Goal: Information Seeking & Learning: Learn about a topic

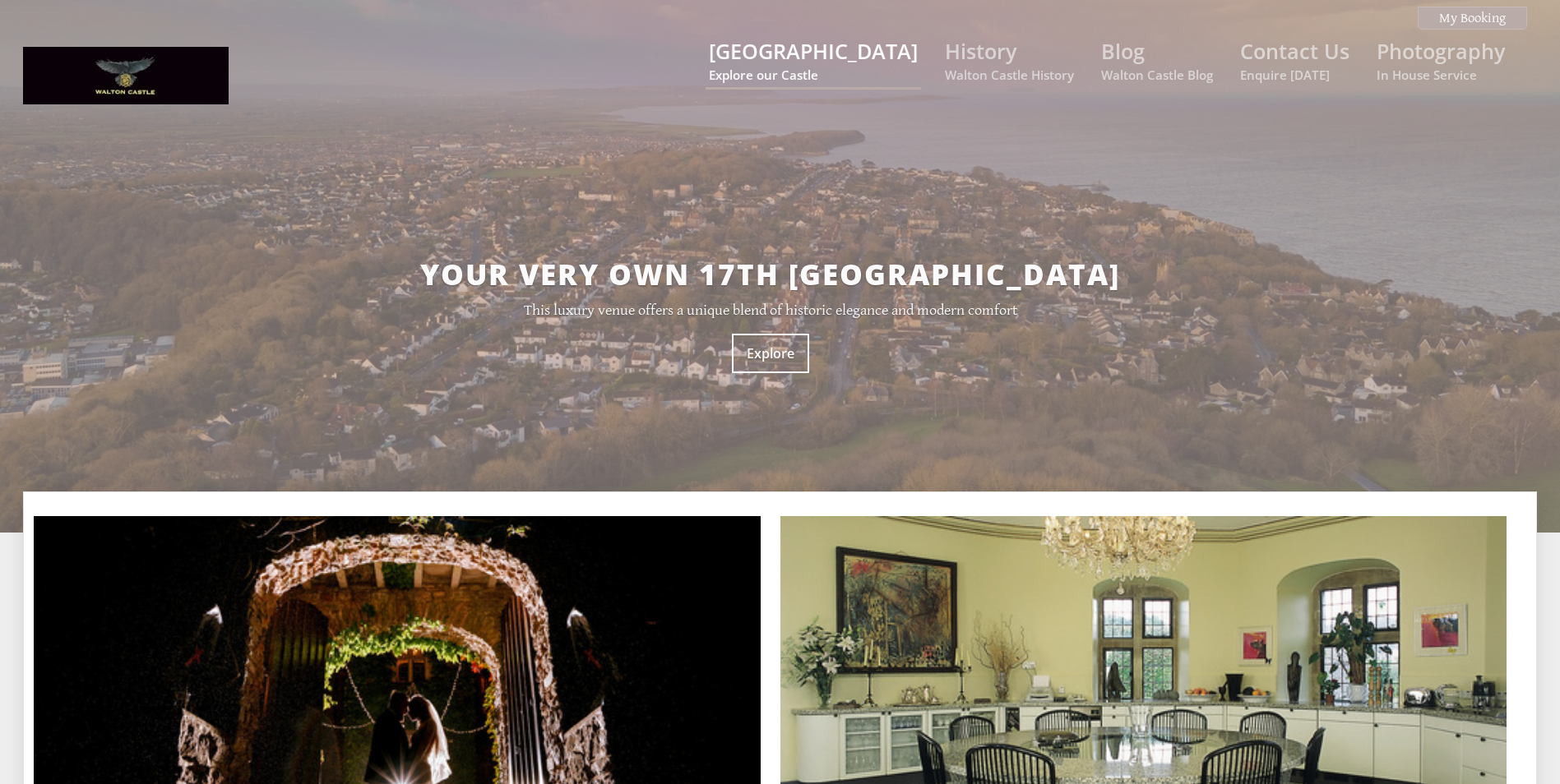
click at [858, 66] on small "Explore our Castle" at bounding box center [813, 75] width 209 height 17
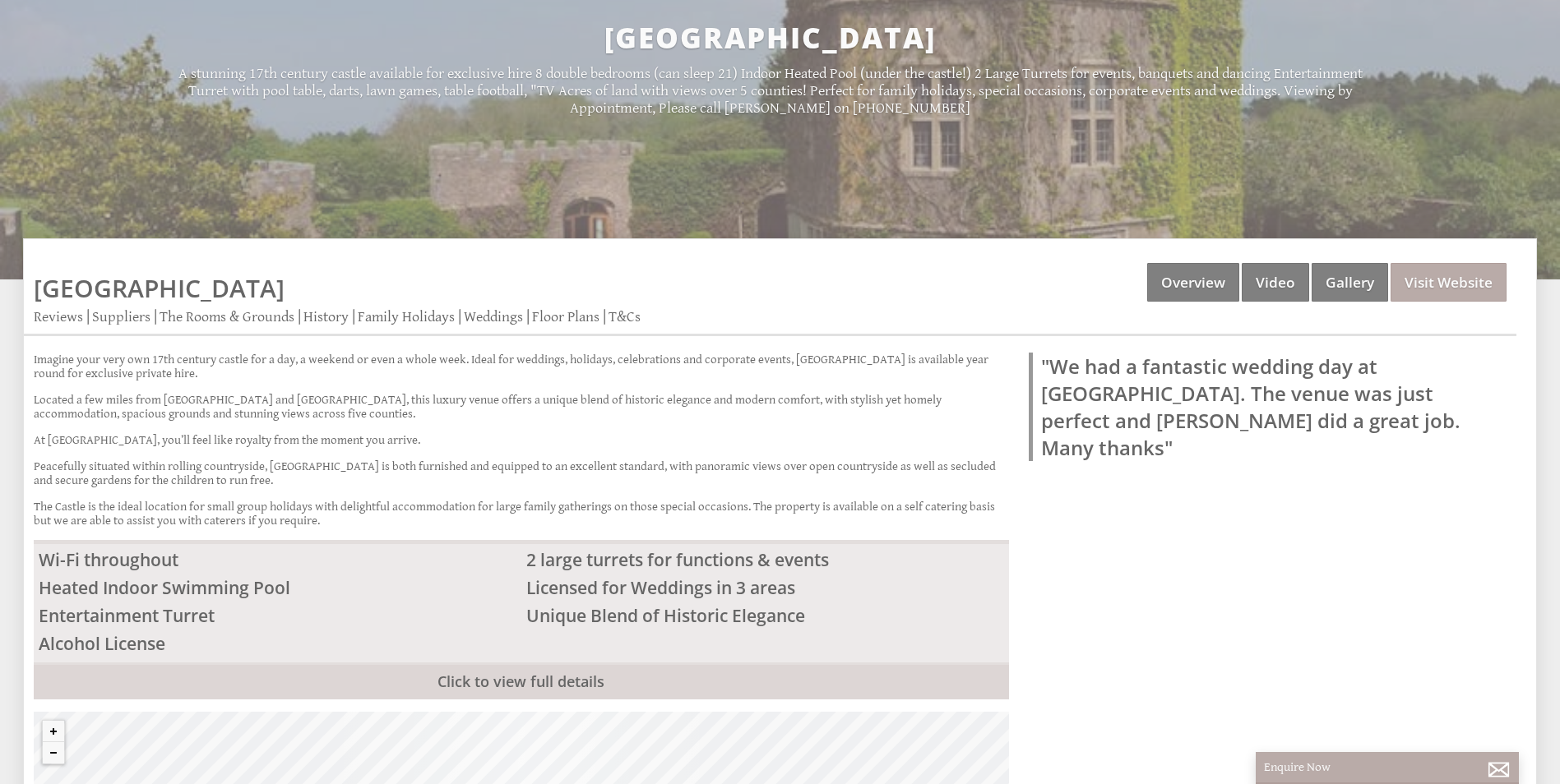
scroll to position [247, 0]
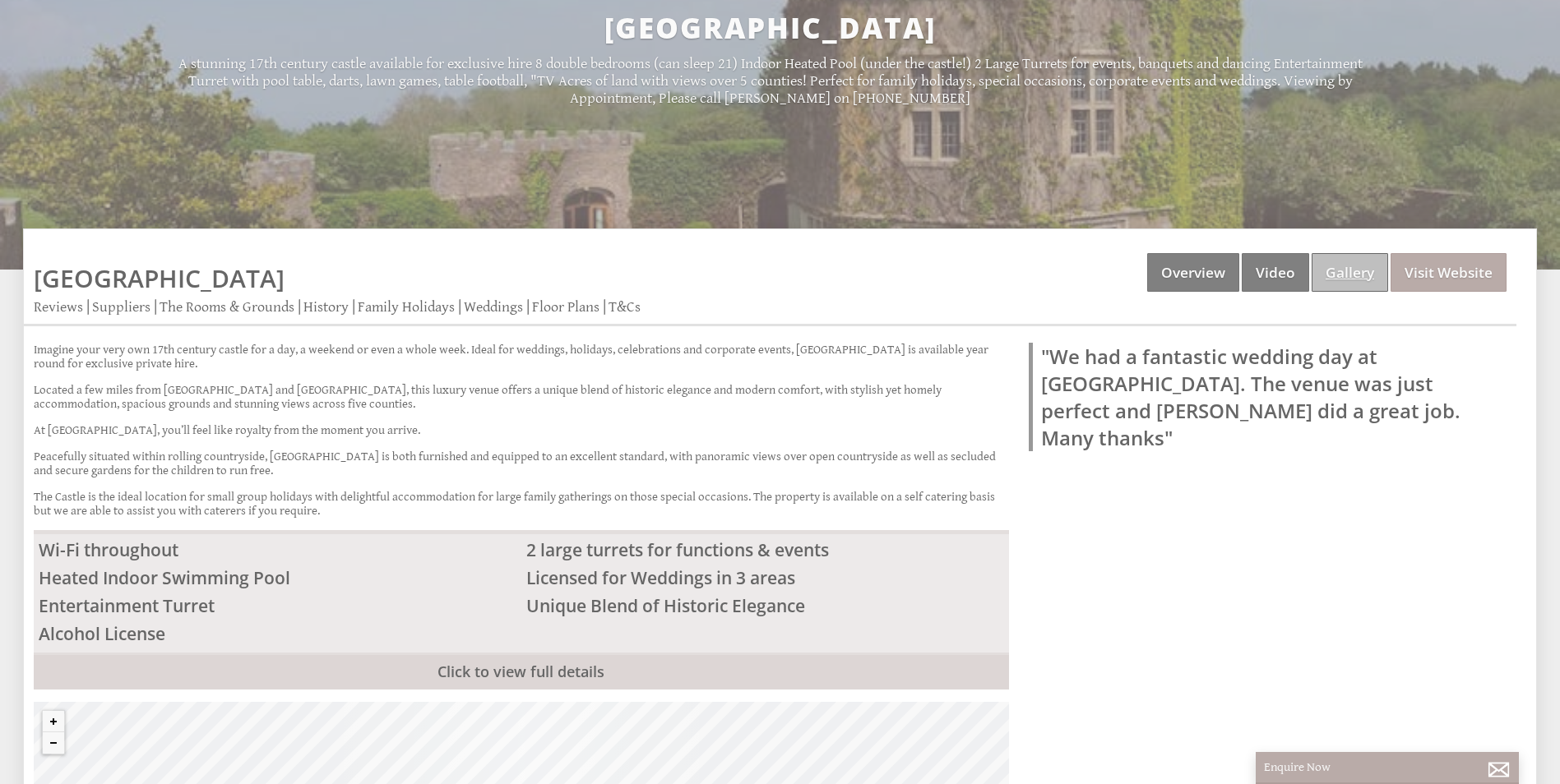
click at [1362, 255] on link "Gallery" at bounding box center [1349, 273] width 76 height 39
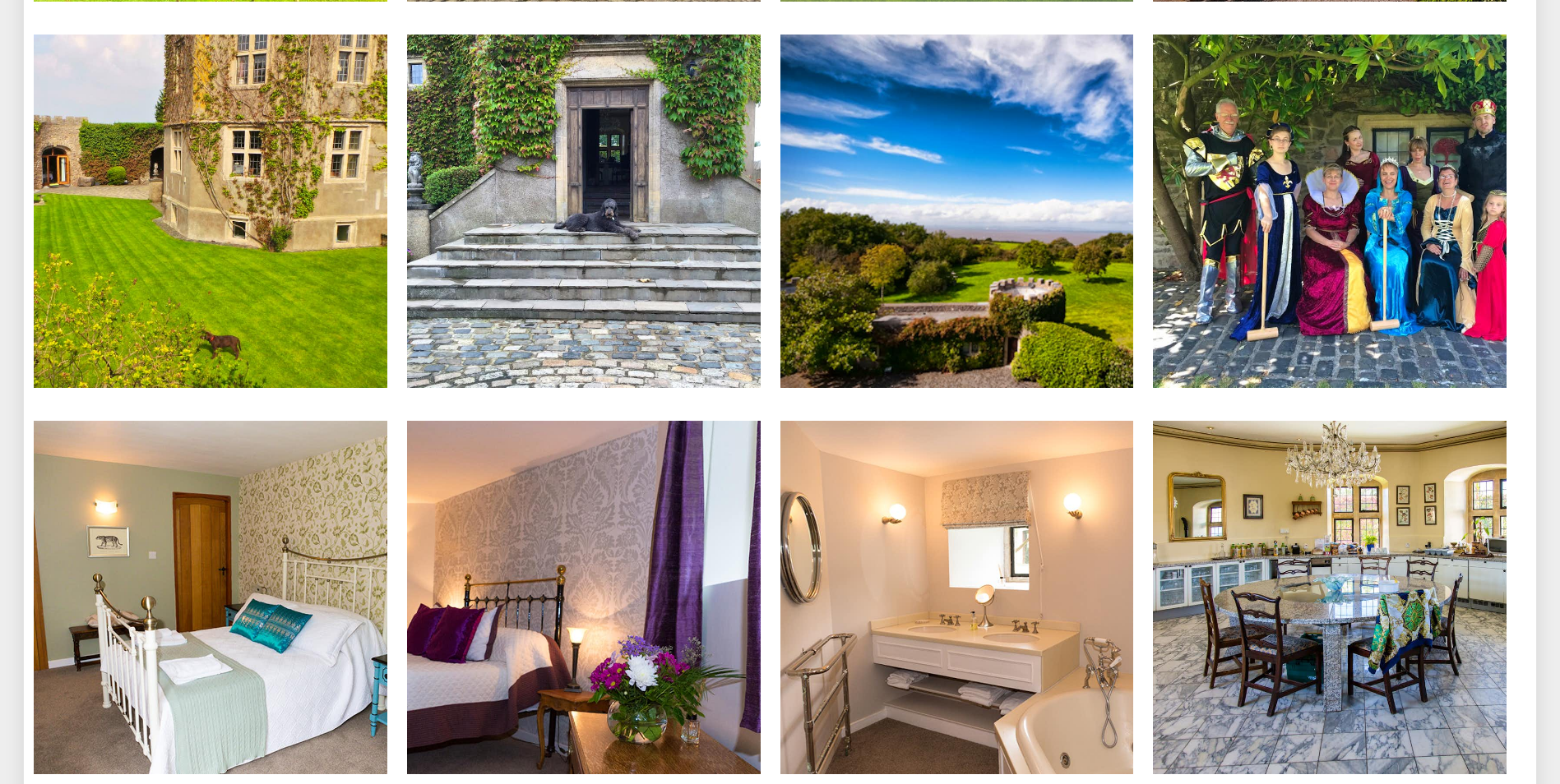
scroll to position [3289, 0]
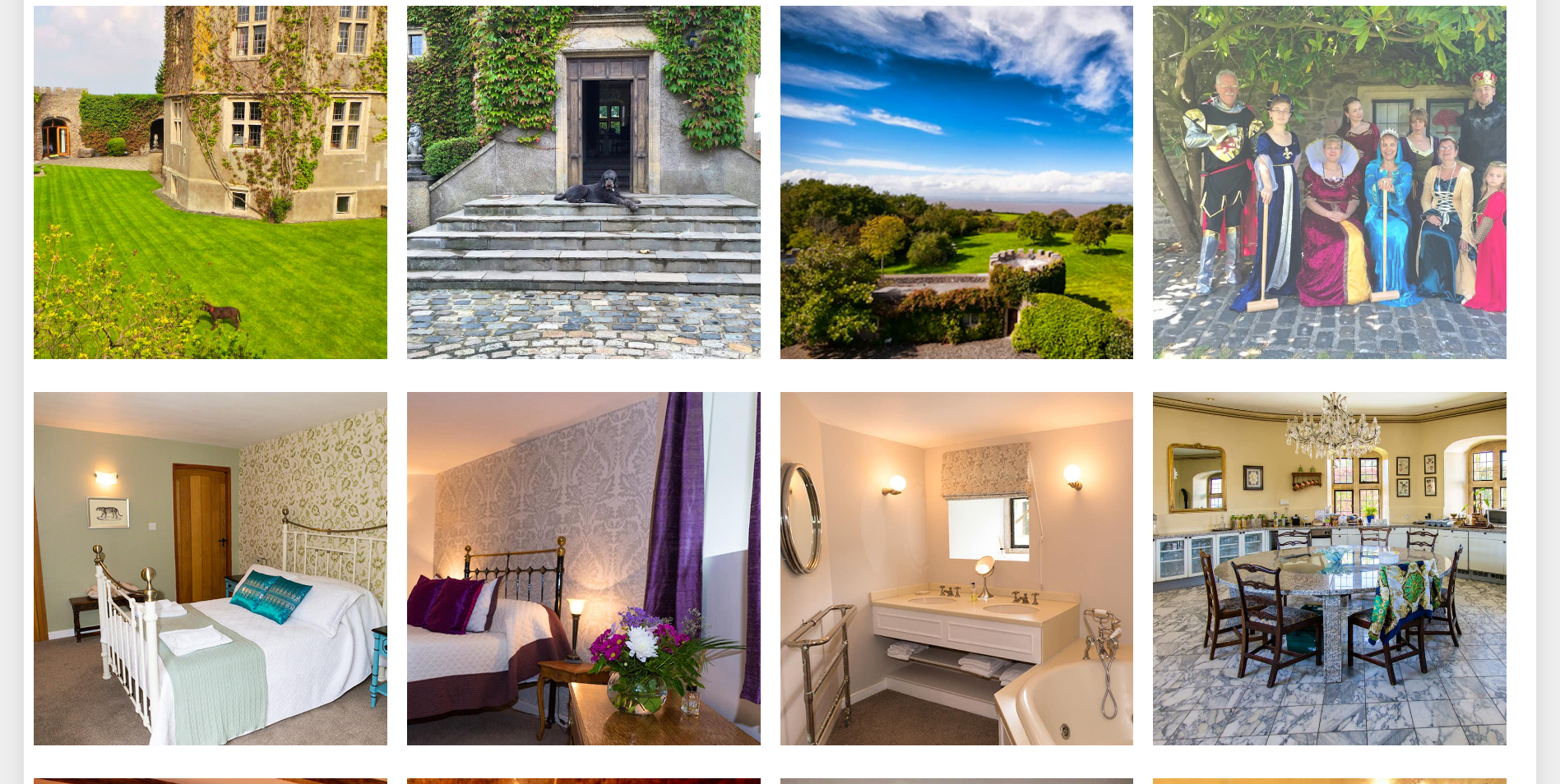
click at [1411, 149] on img at bounding box center [1329, 182] width 353 height 353
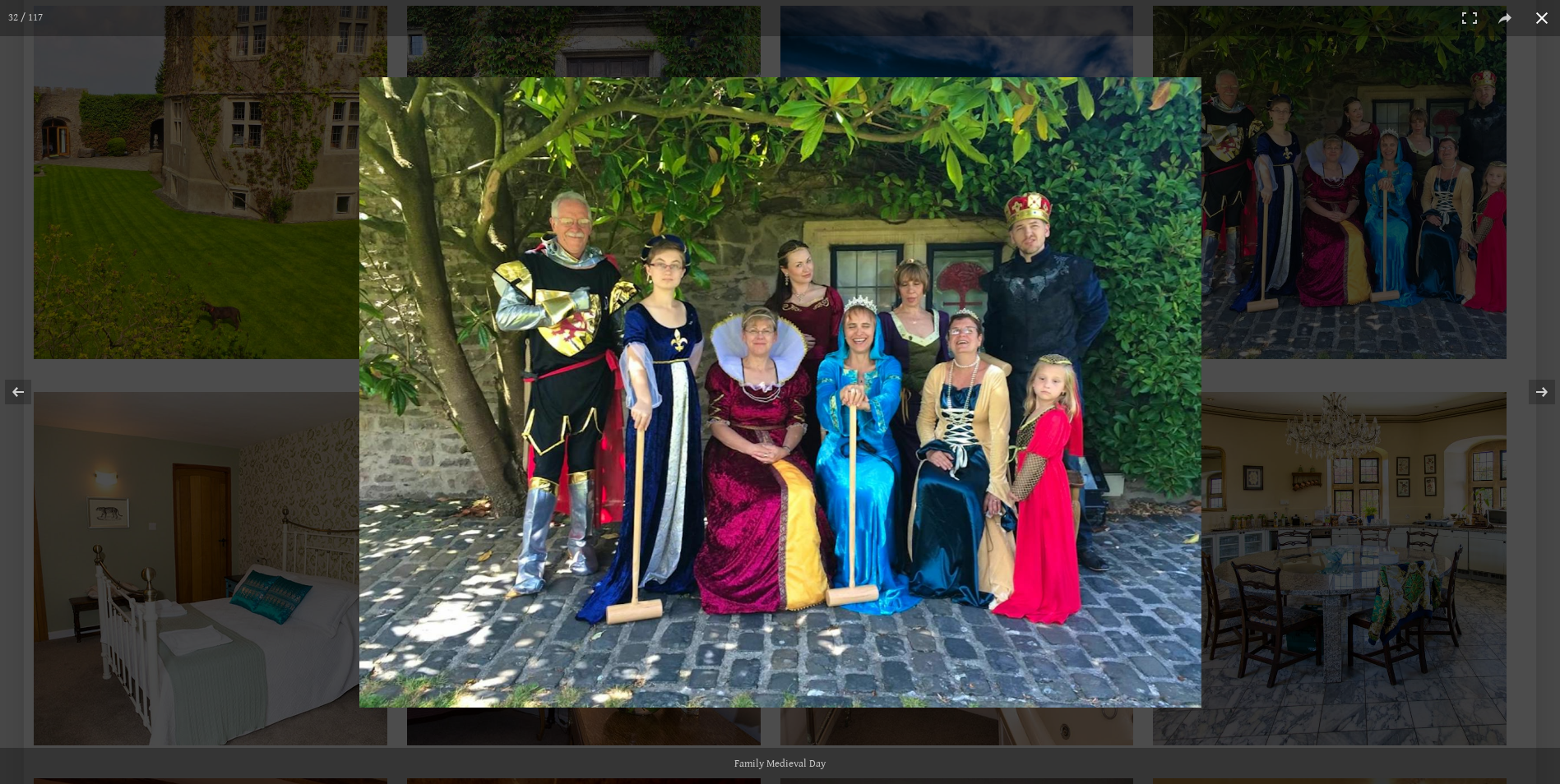
click at [1470, 327] on div at bounding box center [1050, 425] width 1382 height 695
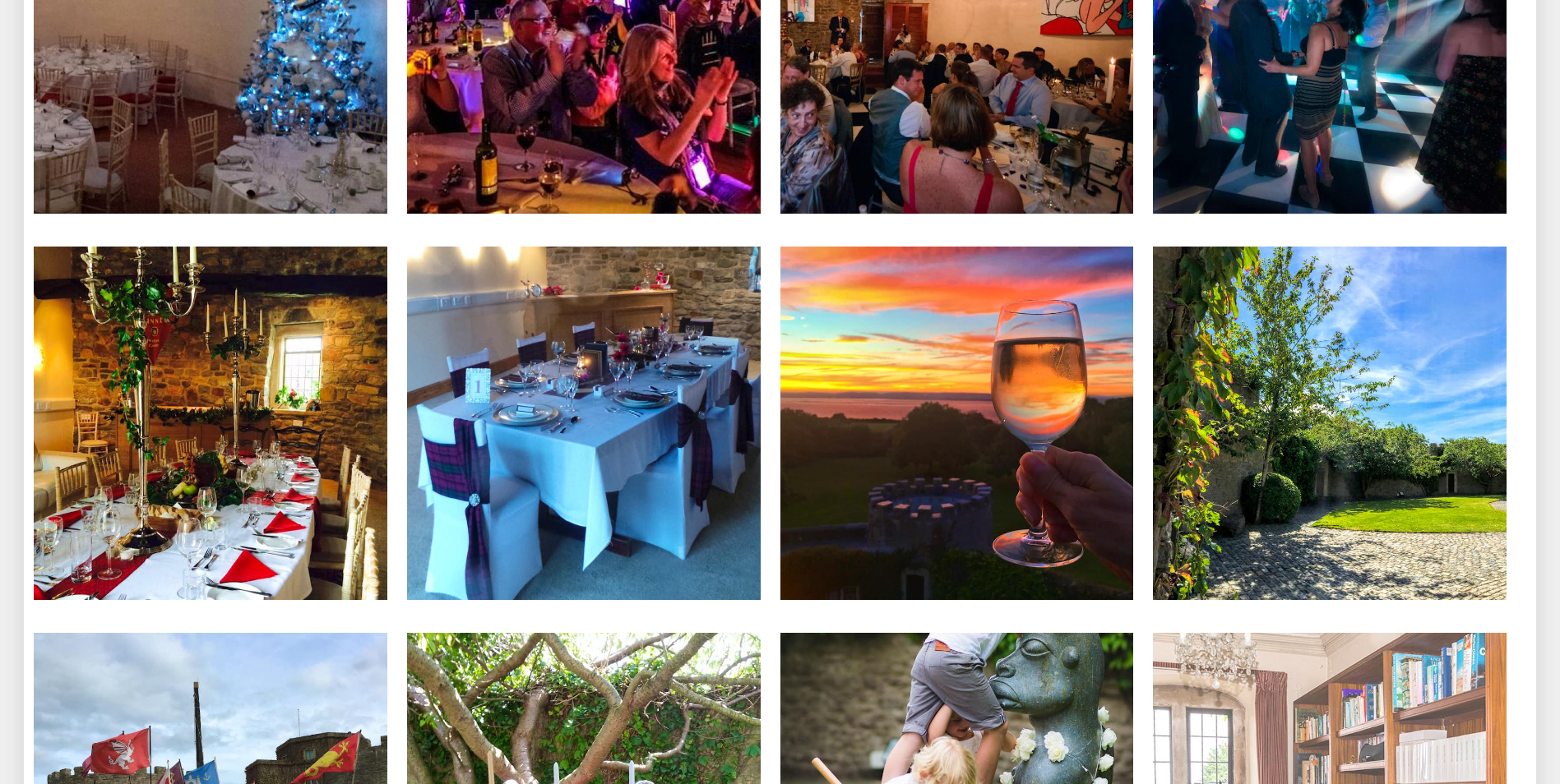
scroll to position [4357, 0]
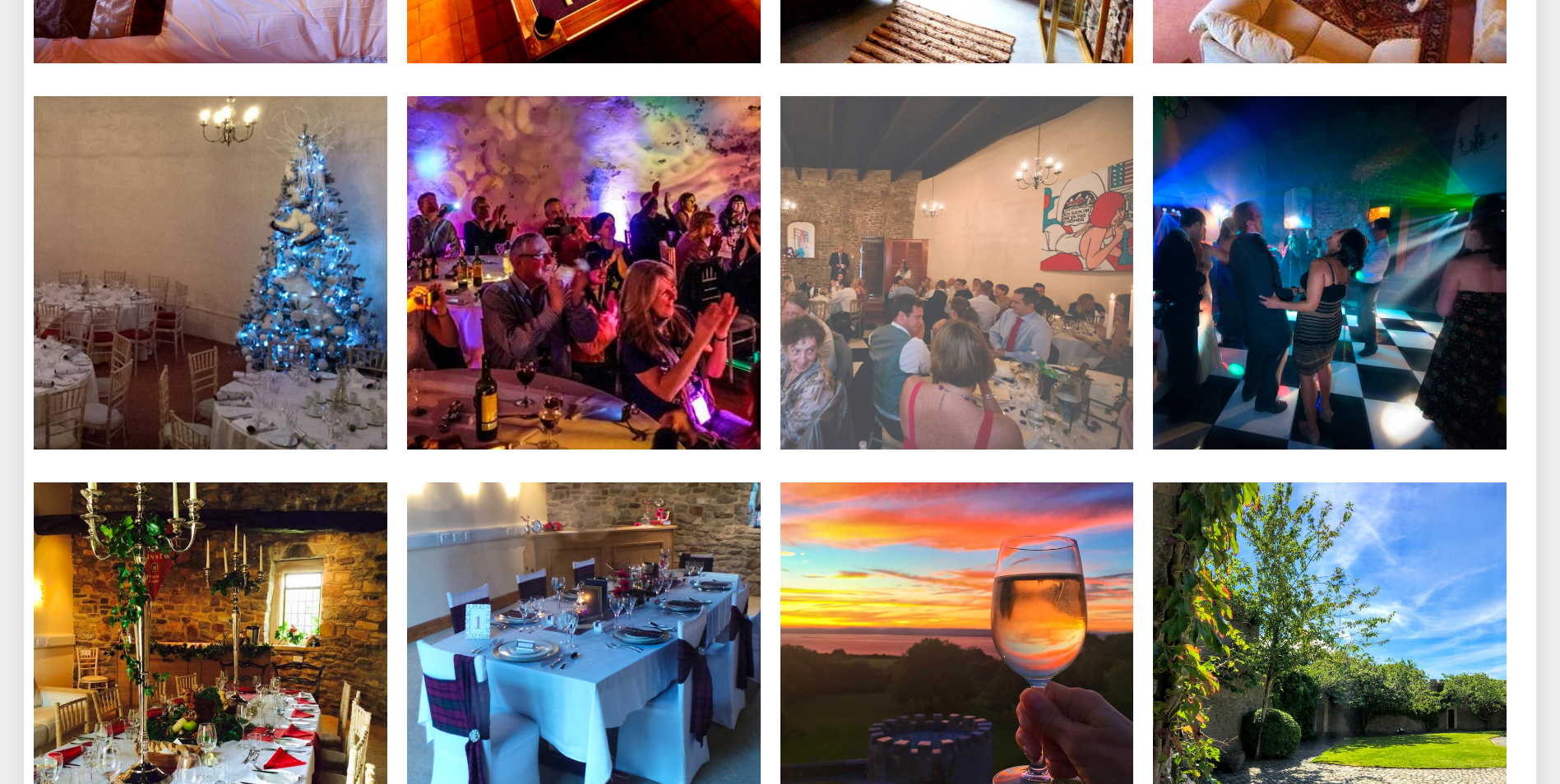
click at [1045, 374] on img at bounding box center [957, 273] width 353 height 353
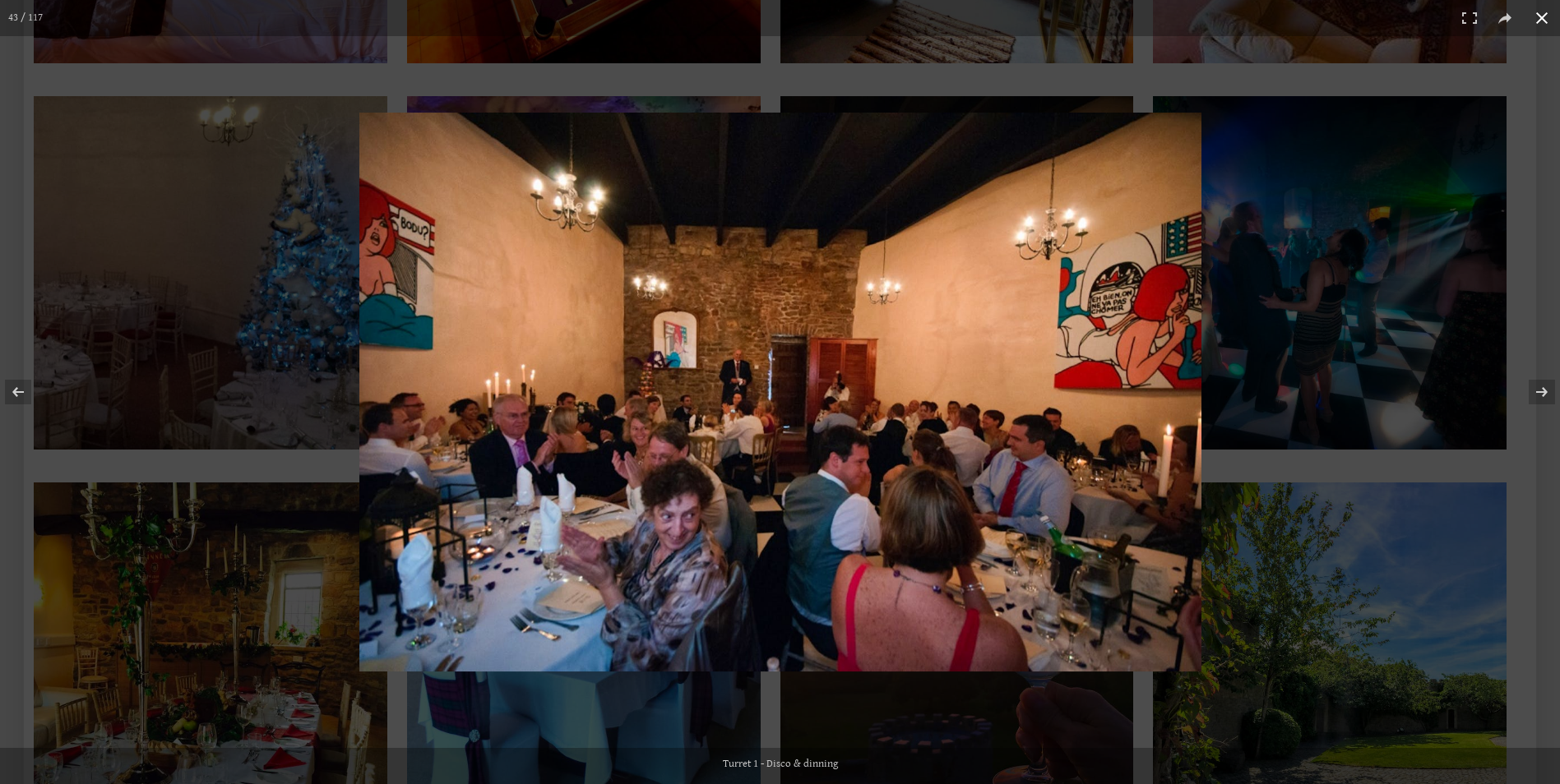
click at [1356, 405] on div at bounding box center [971, 421] width 1225 height 616
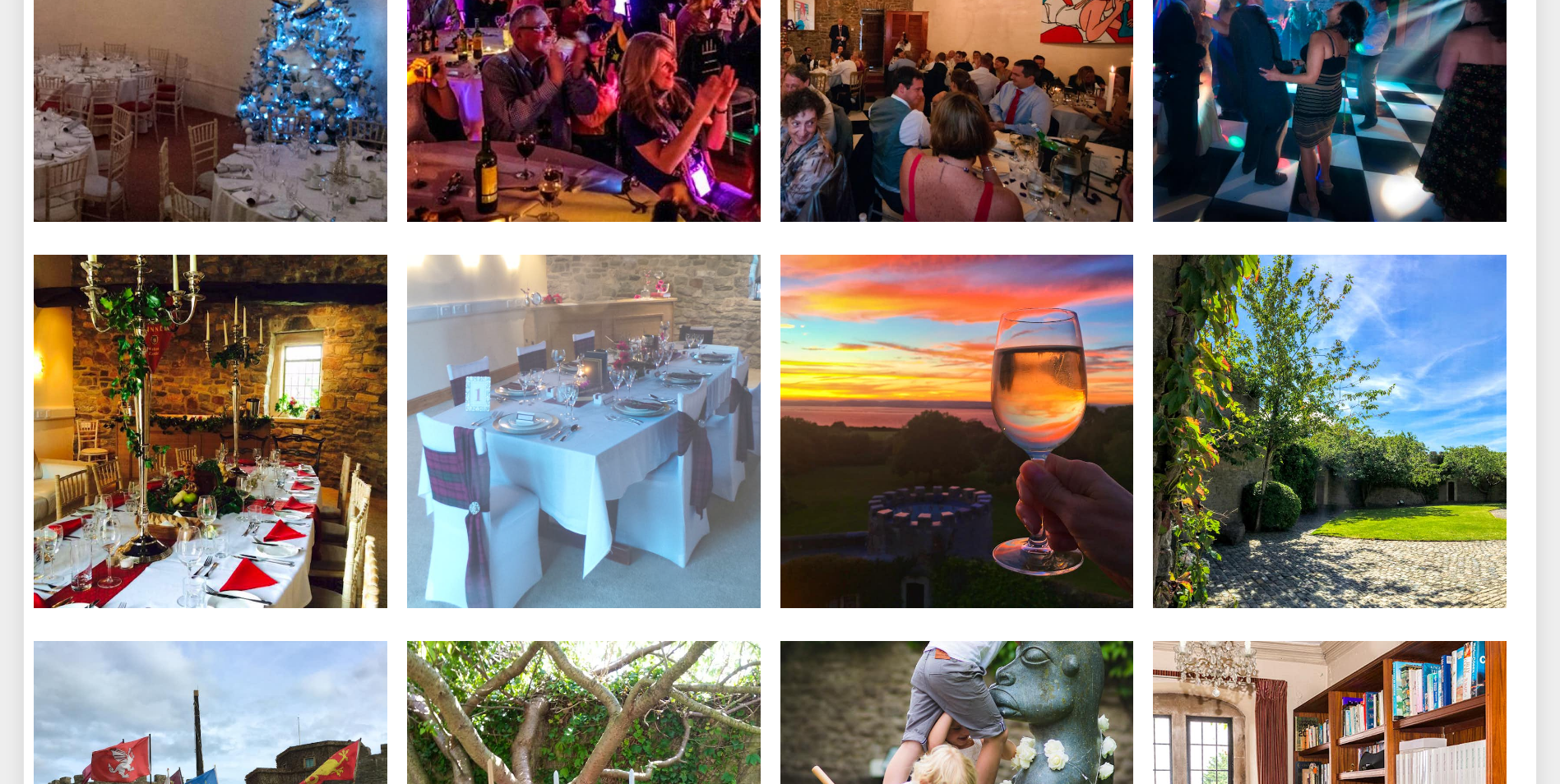
scroll to position [4604, 0]
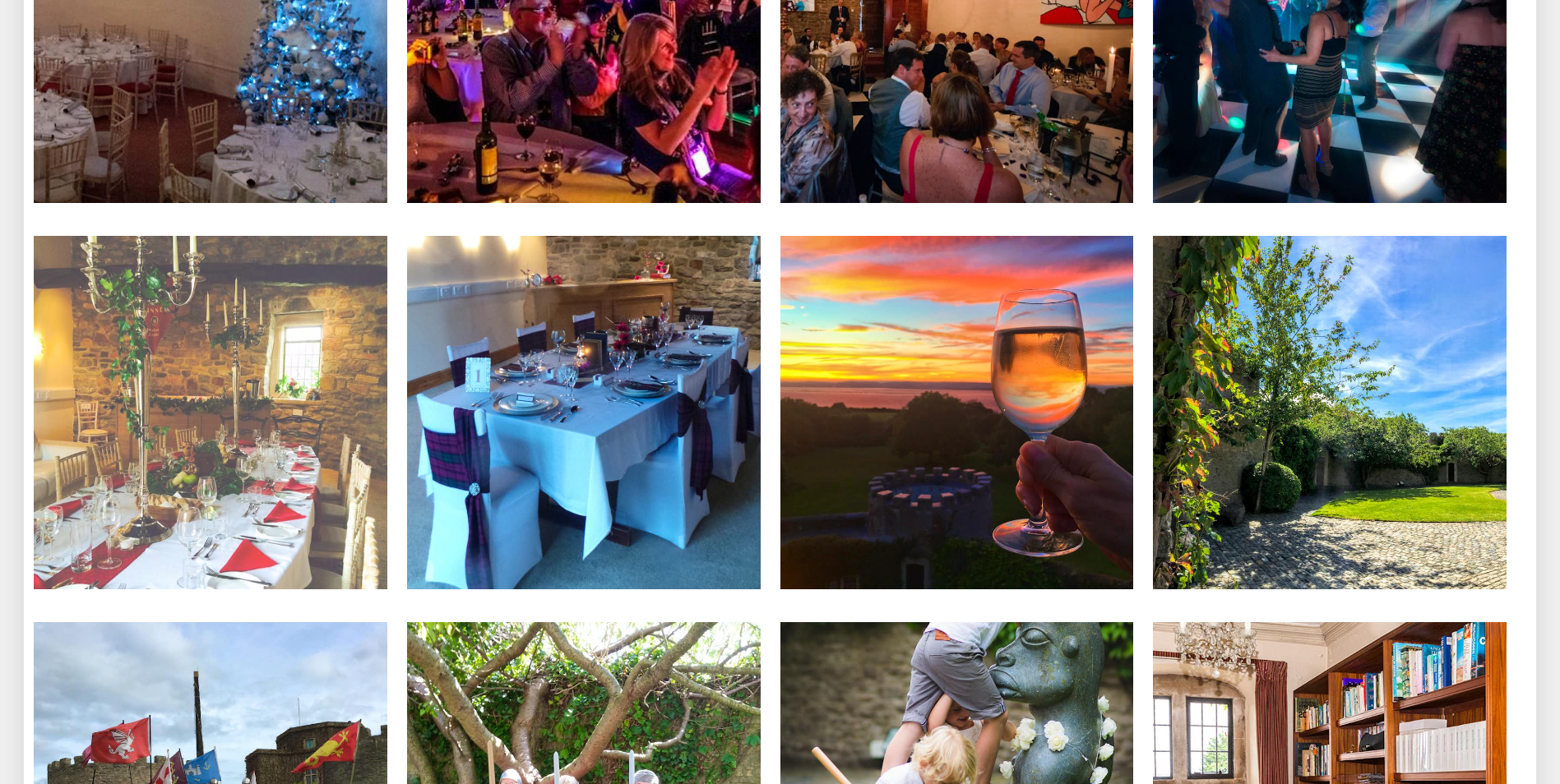
click at [289, 462] on img at bounding box center [210, 412] width 353 height 353
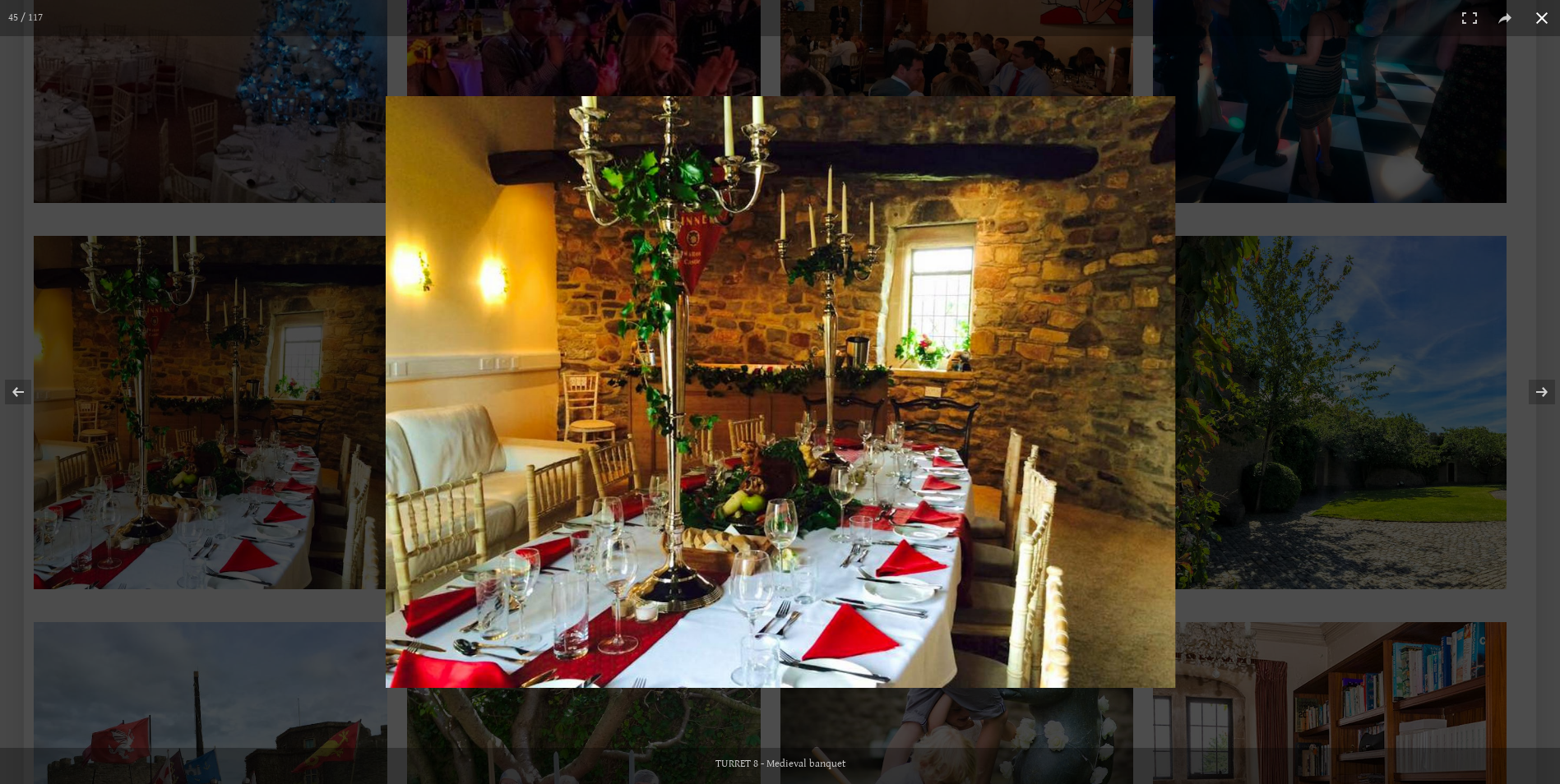
click at [1238, 363] on div at bounding box center [1034, 422] width 1297 height 652
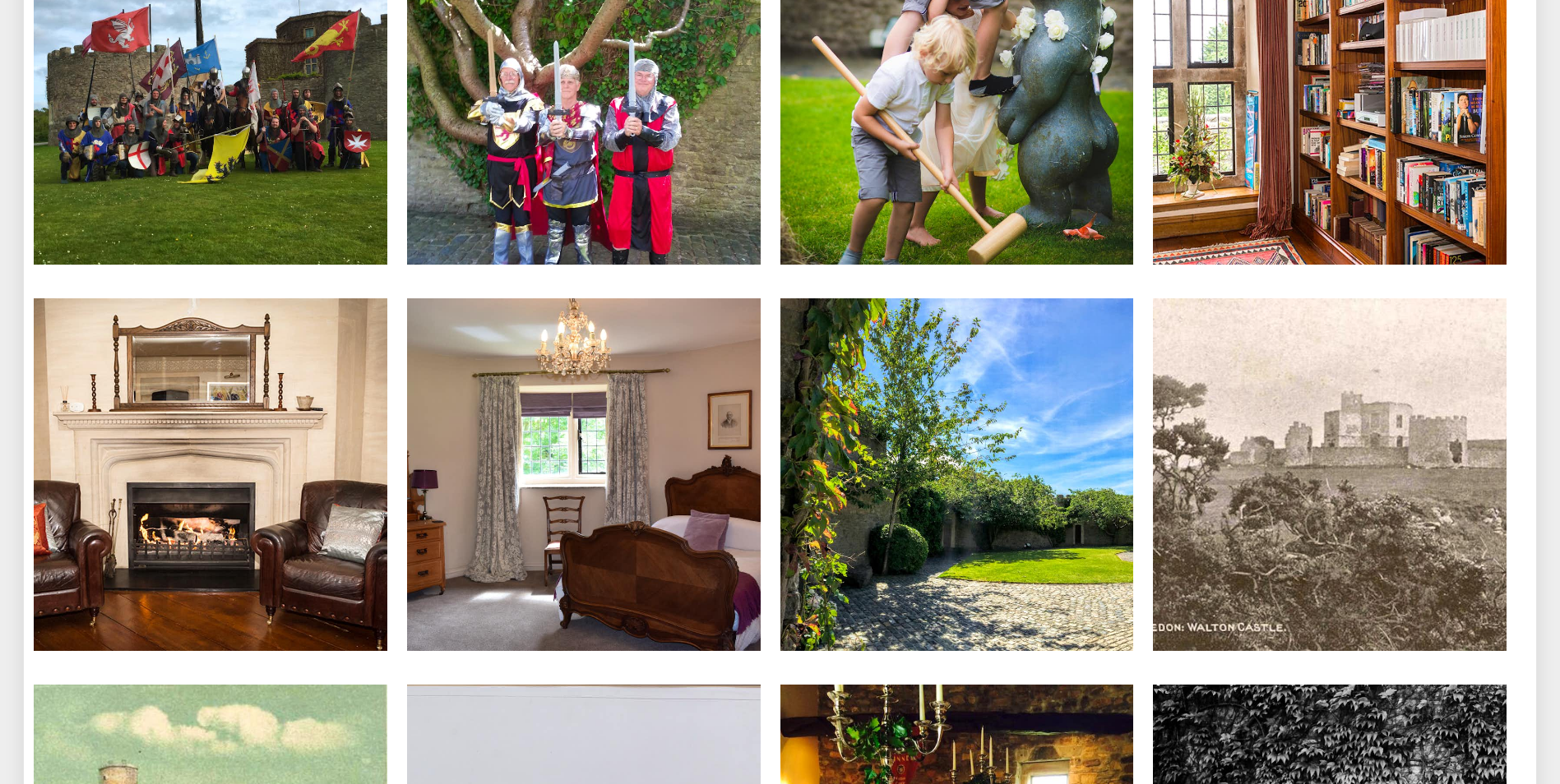
scroll to position [5344, 0]
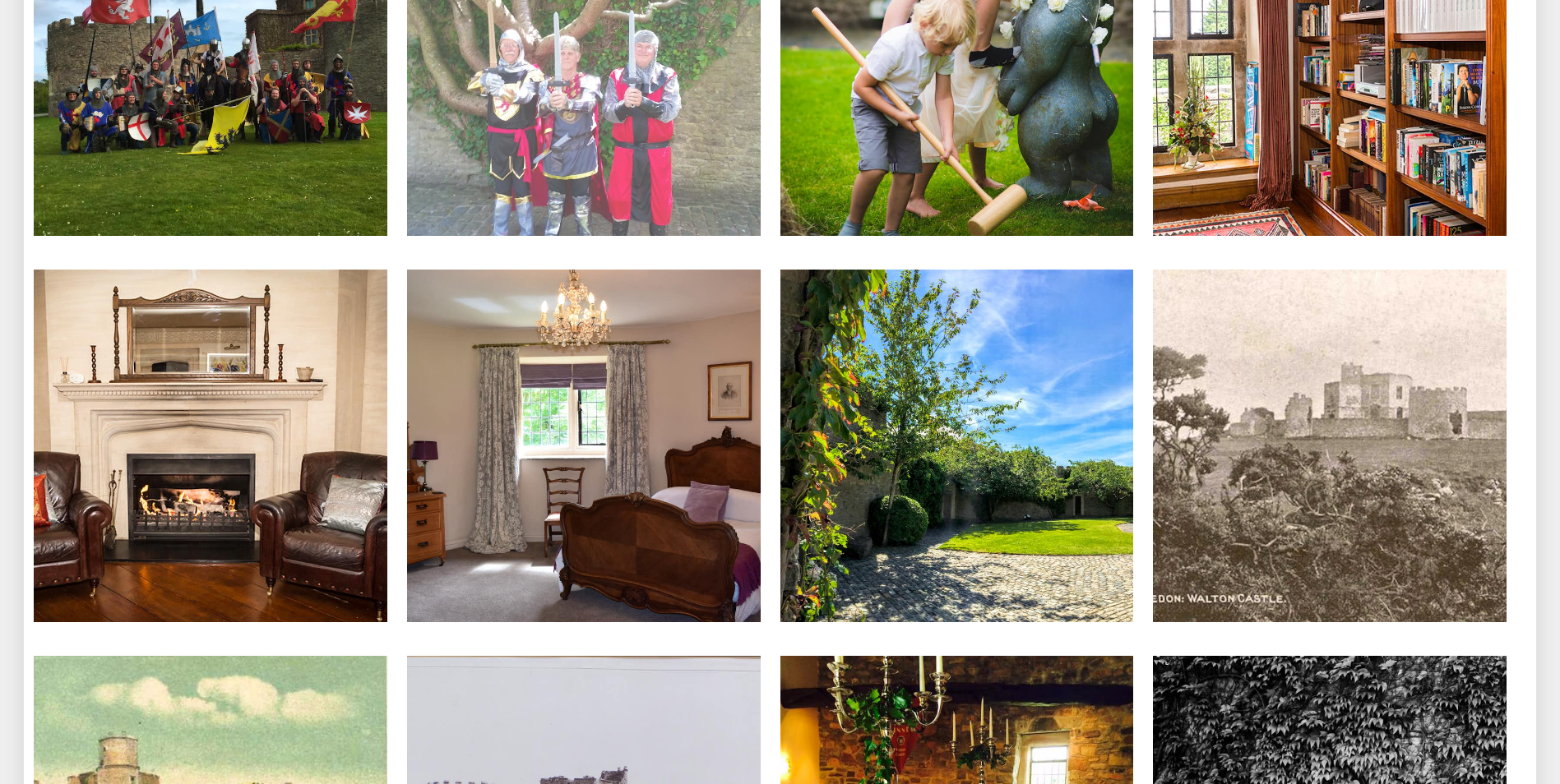
click at [610, 97] on img at bounding box center [584, 59] width 353 height 353
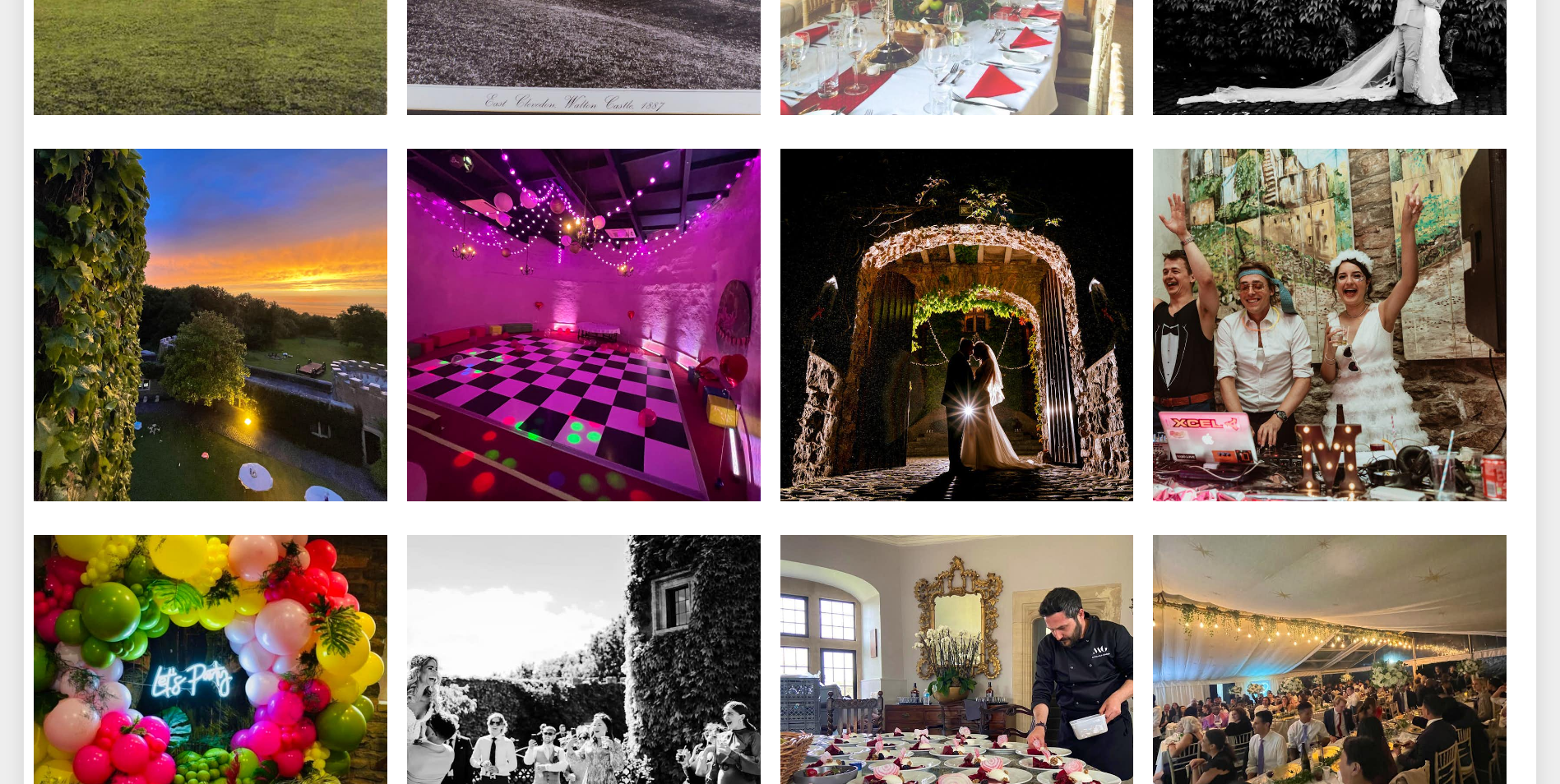
scroll to position [6248, 0]
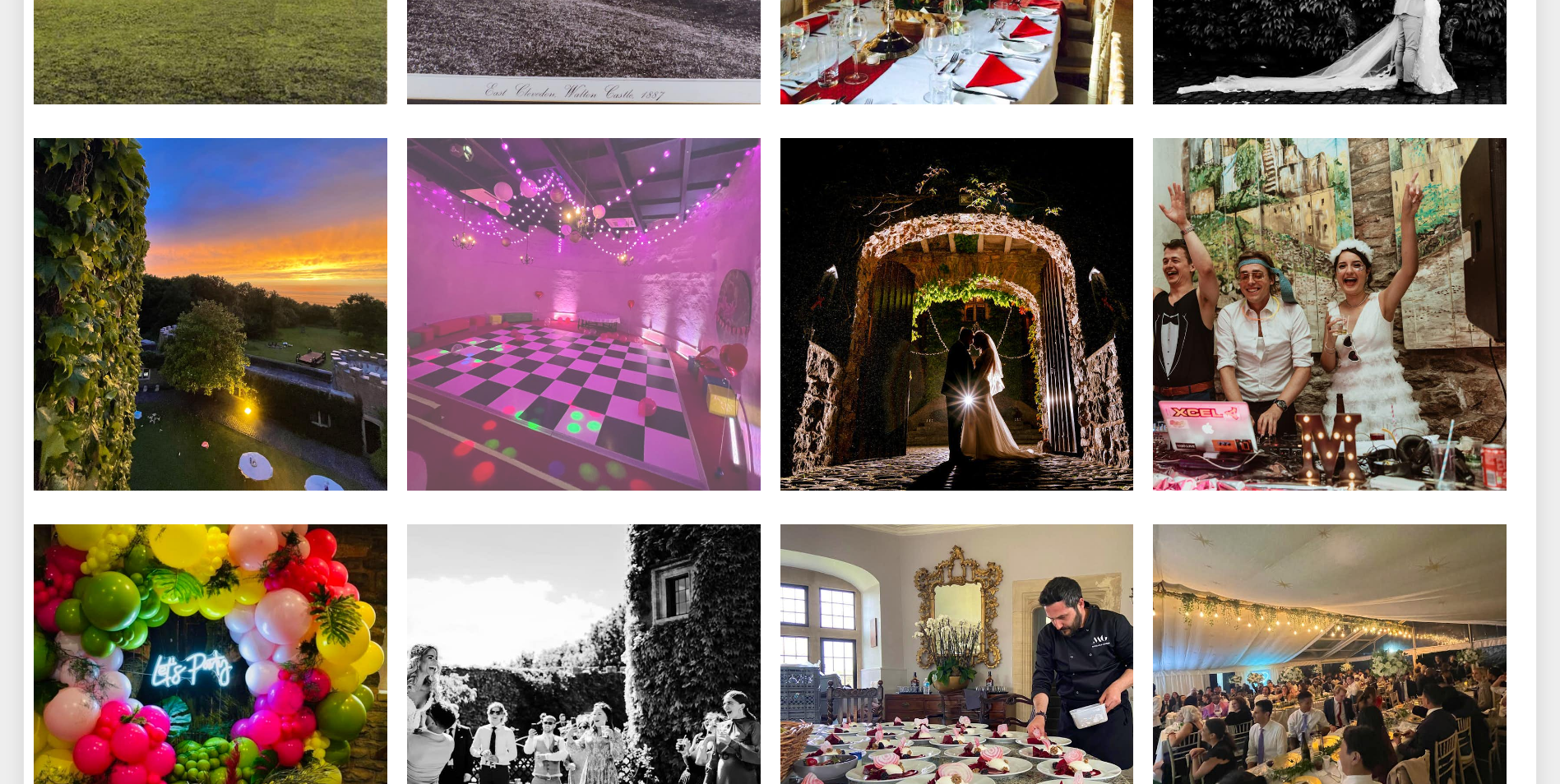
click at [694, 347] on img at bounding box center [584, 315] width 353 height 353
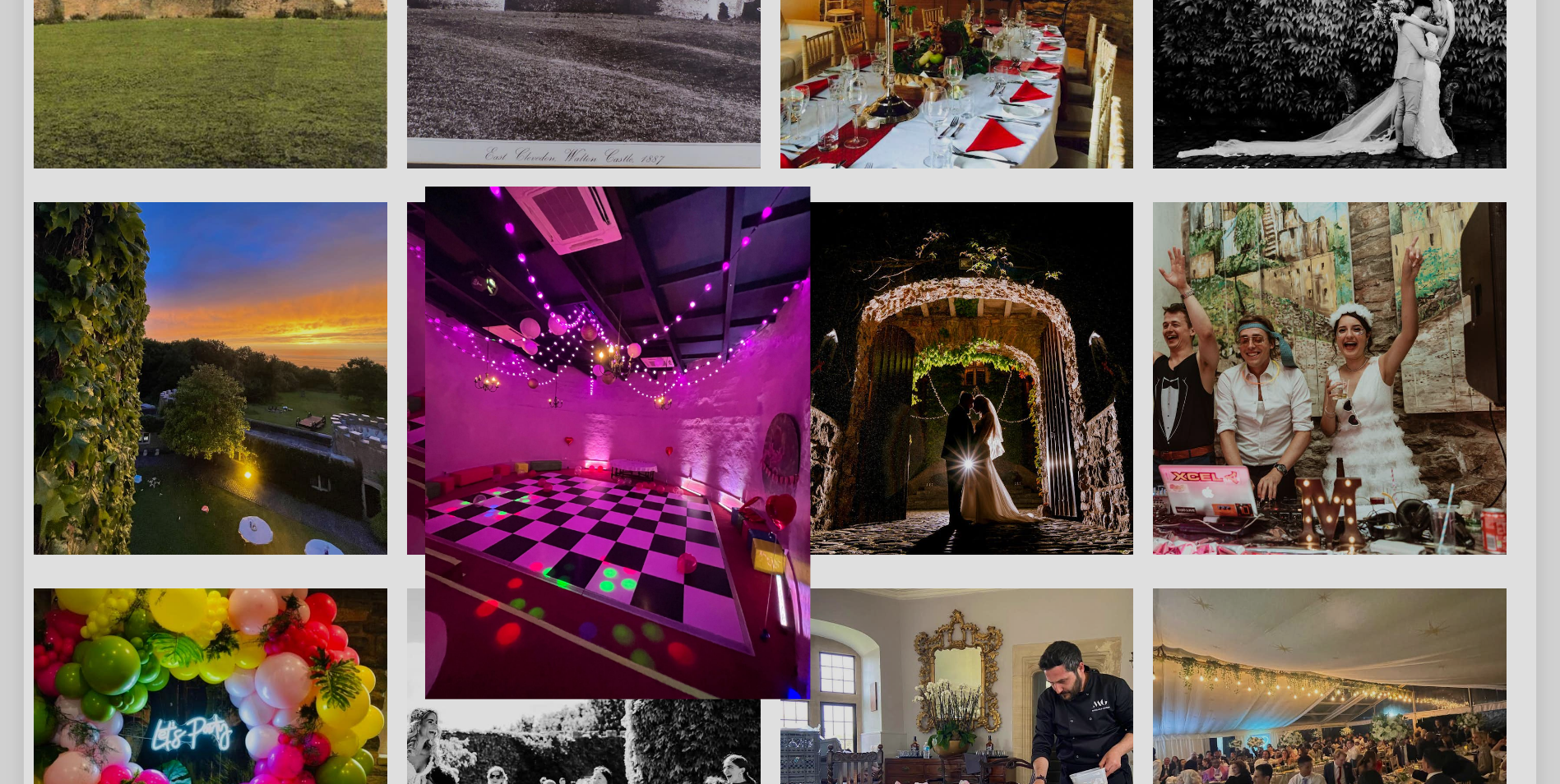
scroll to position [6166, 0]
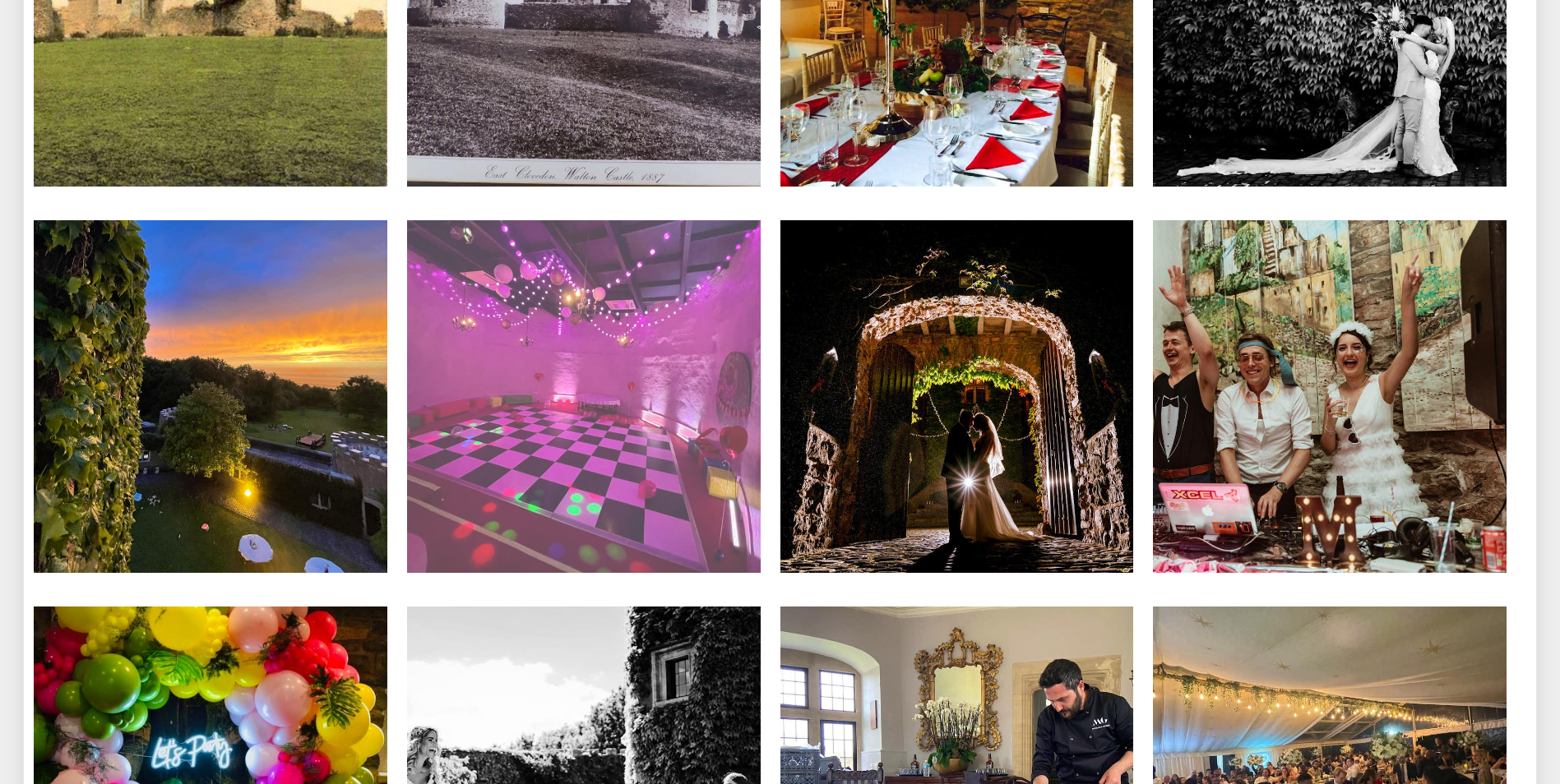
click at [682, 528] on img at bounding box center [584, 397] width 353 height 353
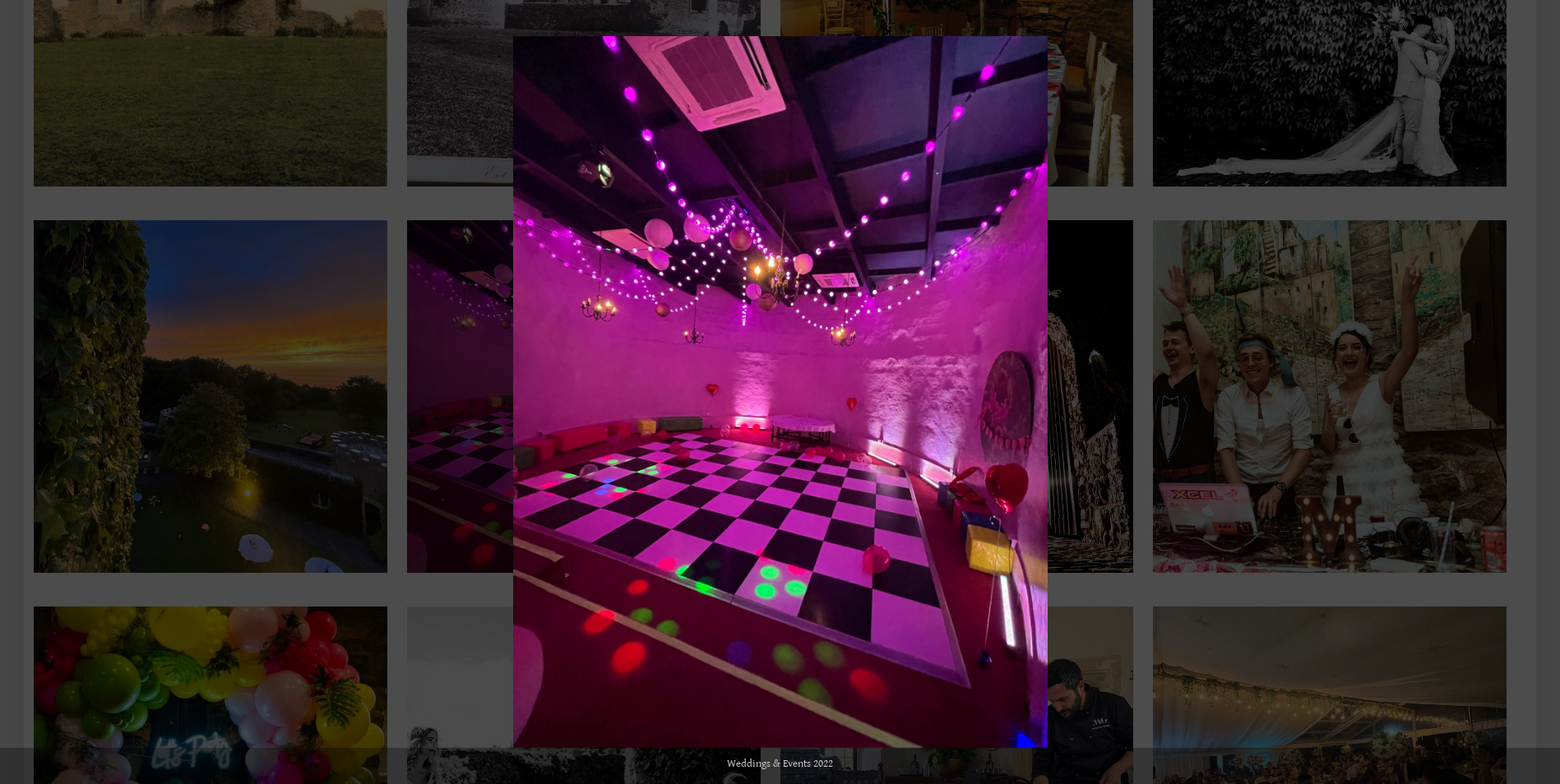
click at [1223, 475] on div at bounding box center [1293, 428] width 1560 height 784
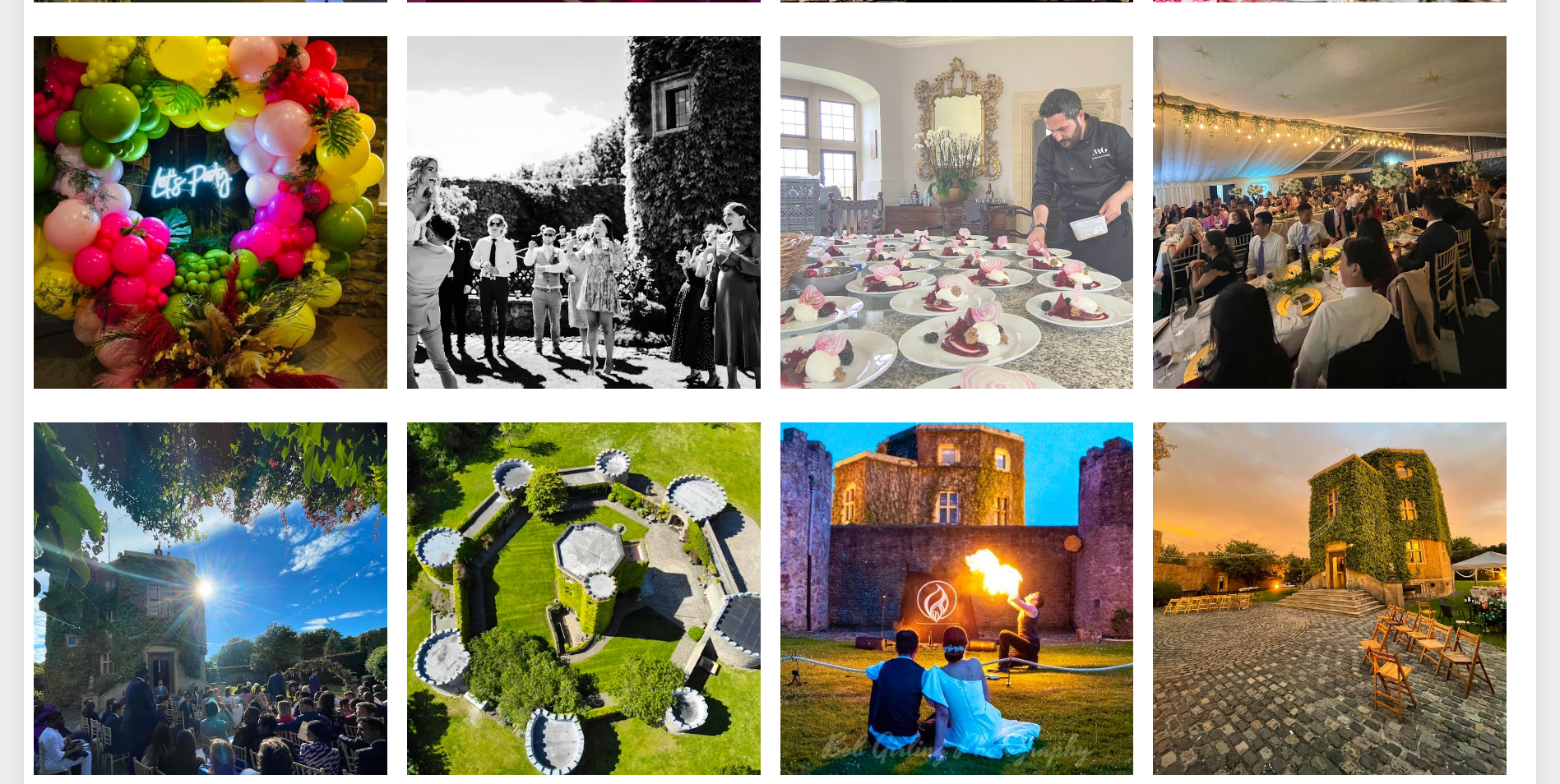
scroll to position [6742, 0]
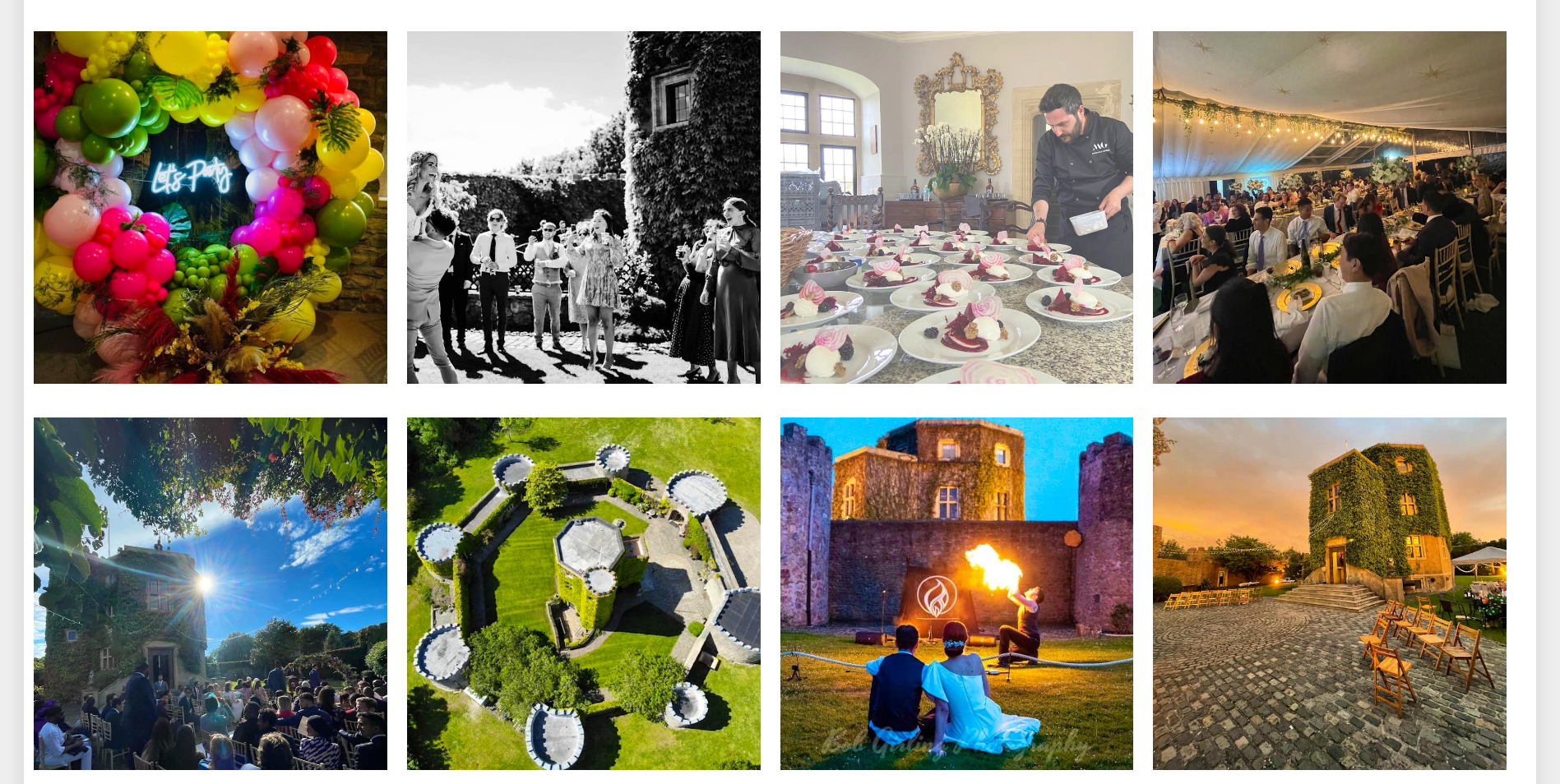
click at [919, 201] on img at bounding box center [957, 207] width 353 height 353
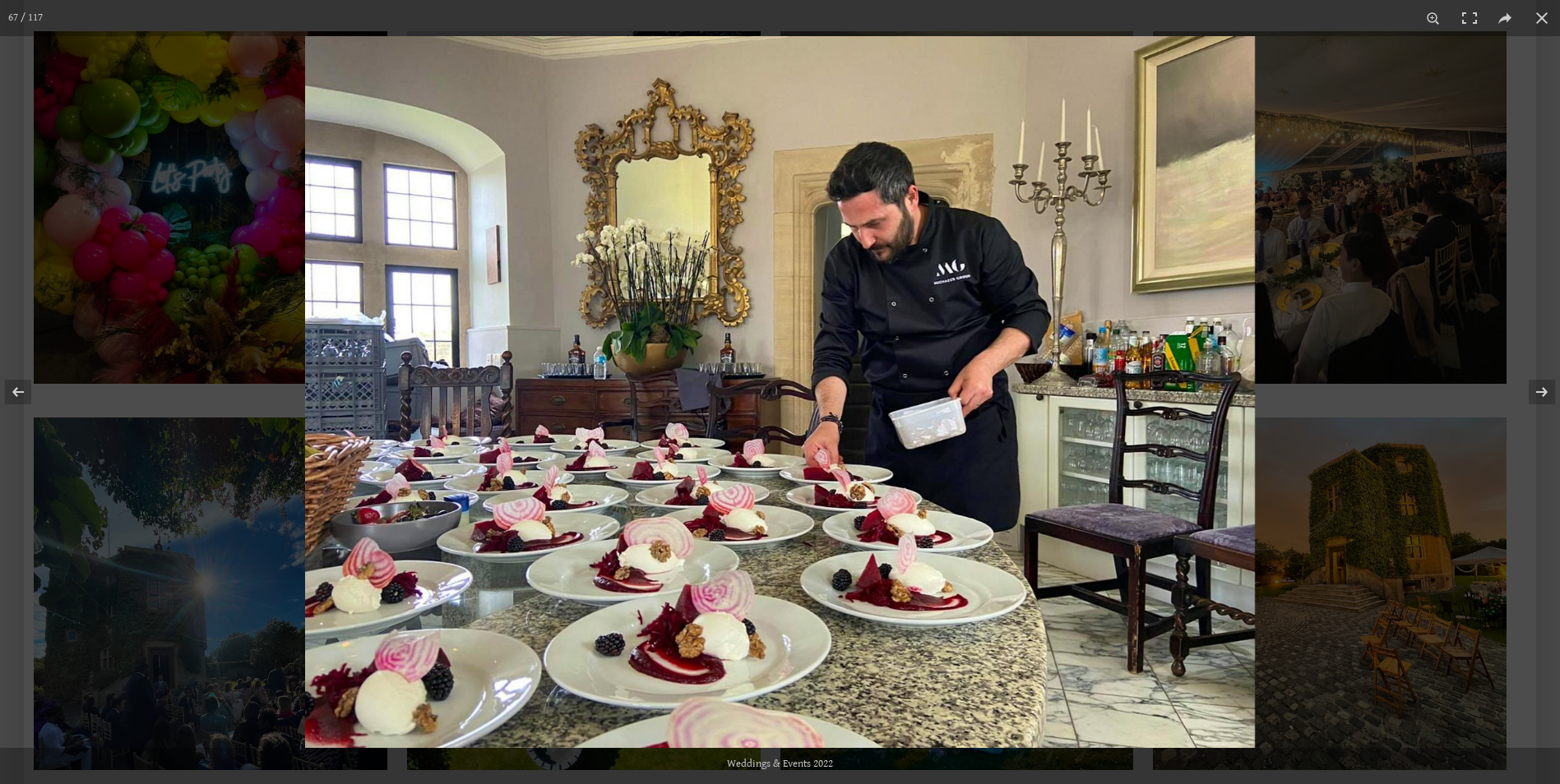
click at [1252, 389] on img at bounding box center [779, 392] width 950 height 712
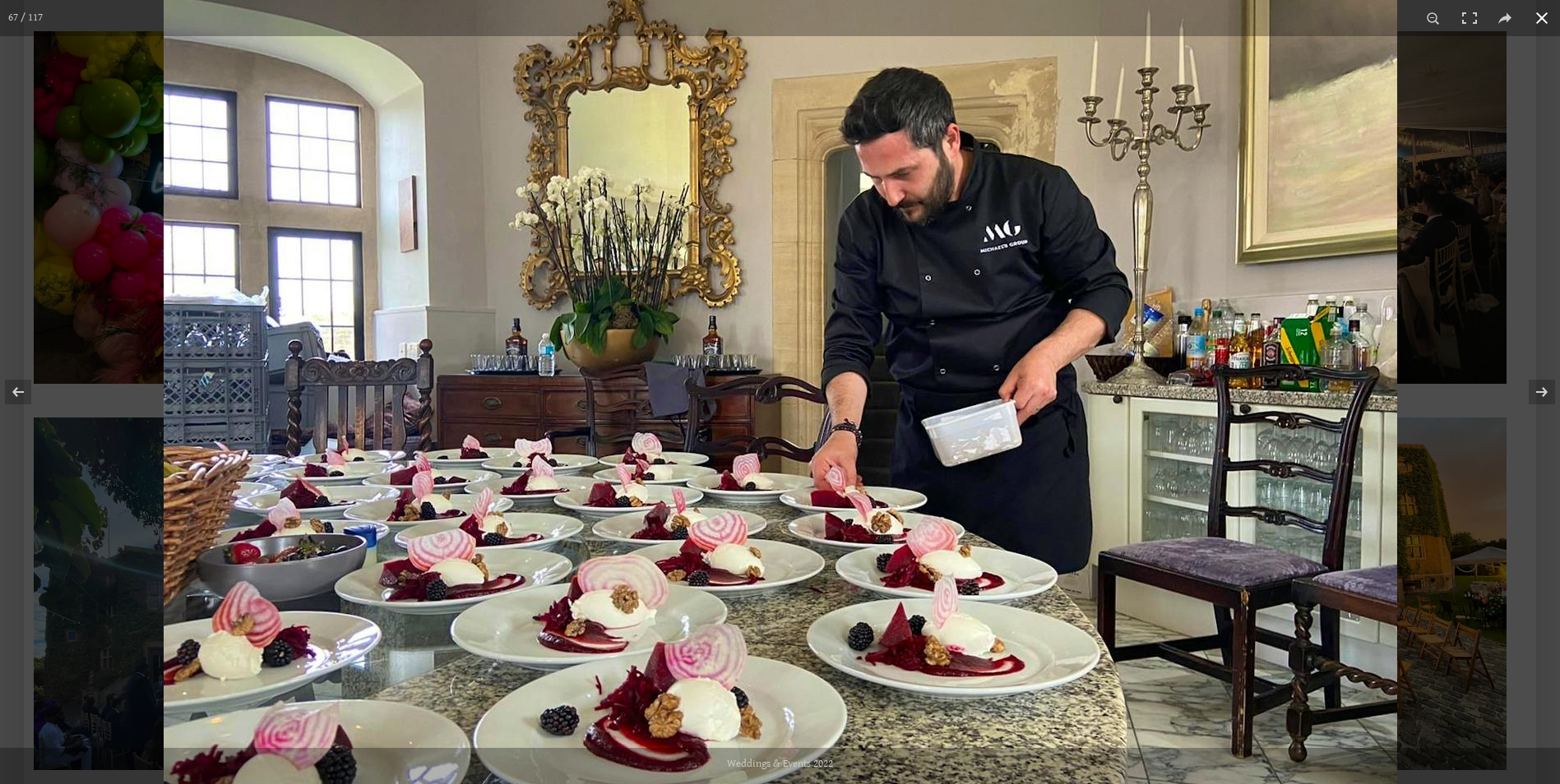
click at [1425, 404] on div at bounding box center [944, 322] width 1560 height 784
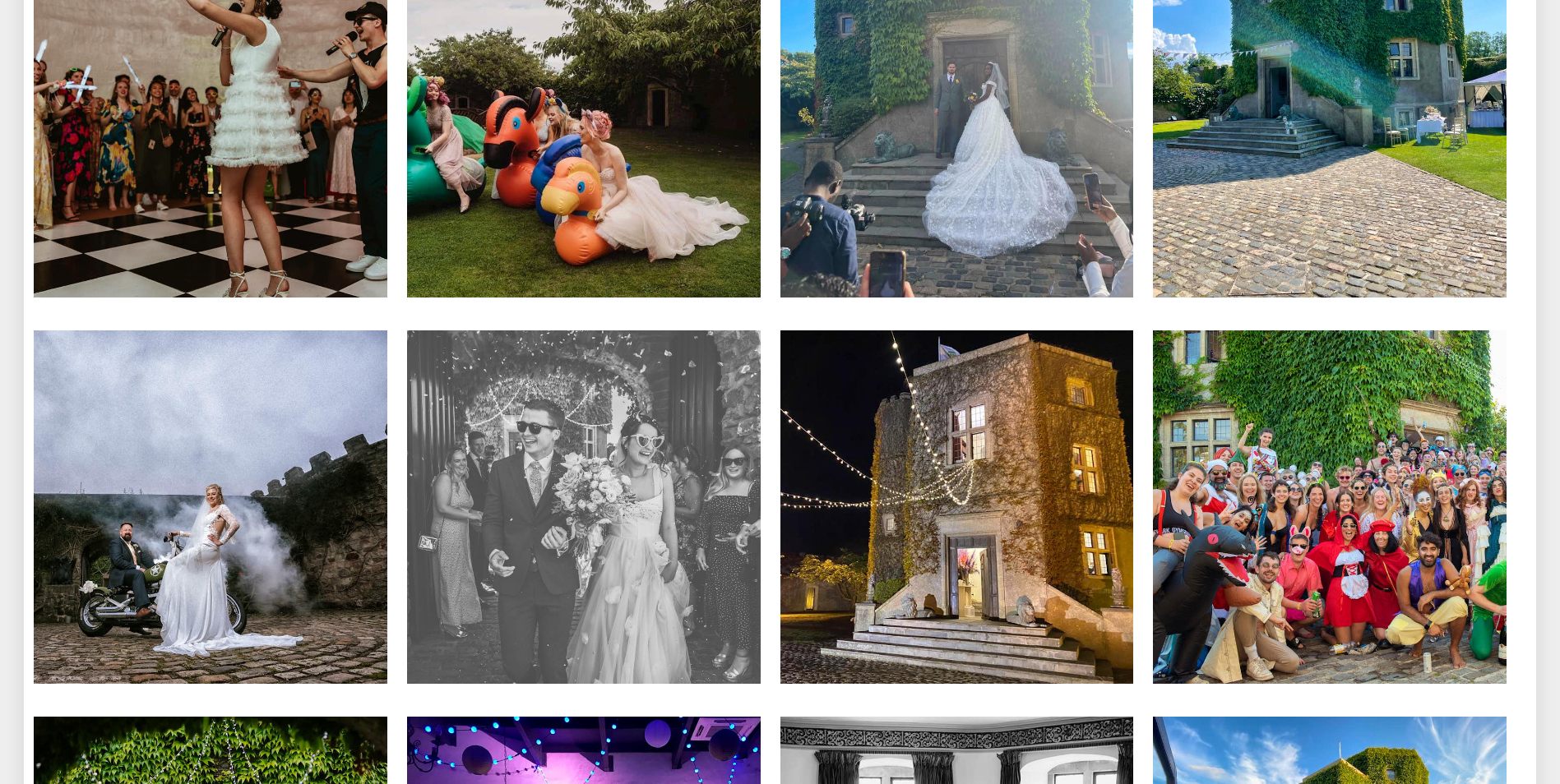
scroll to position [7811, 0]
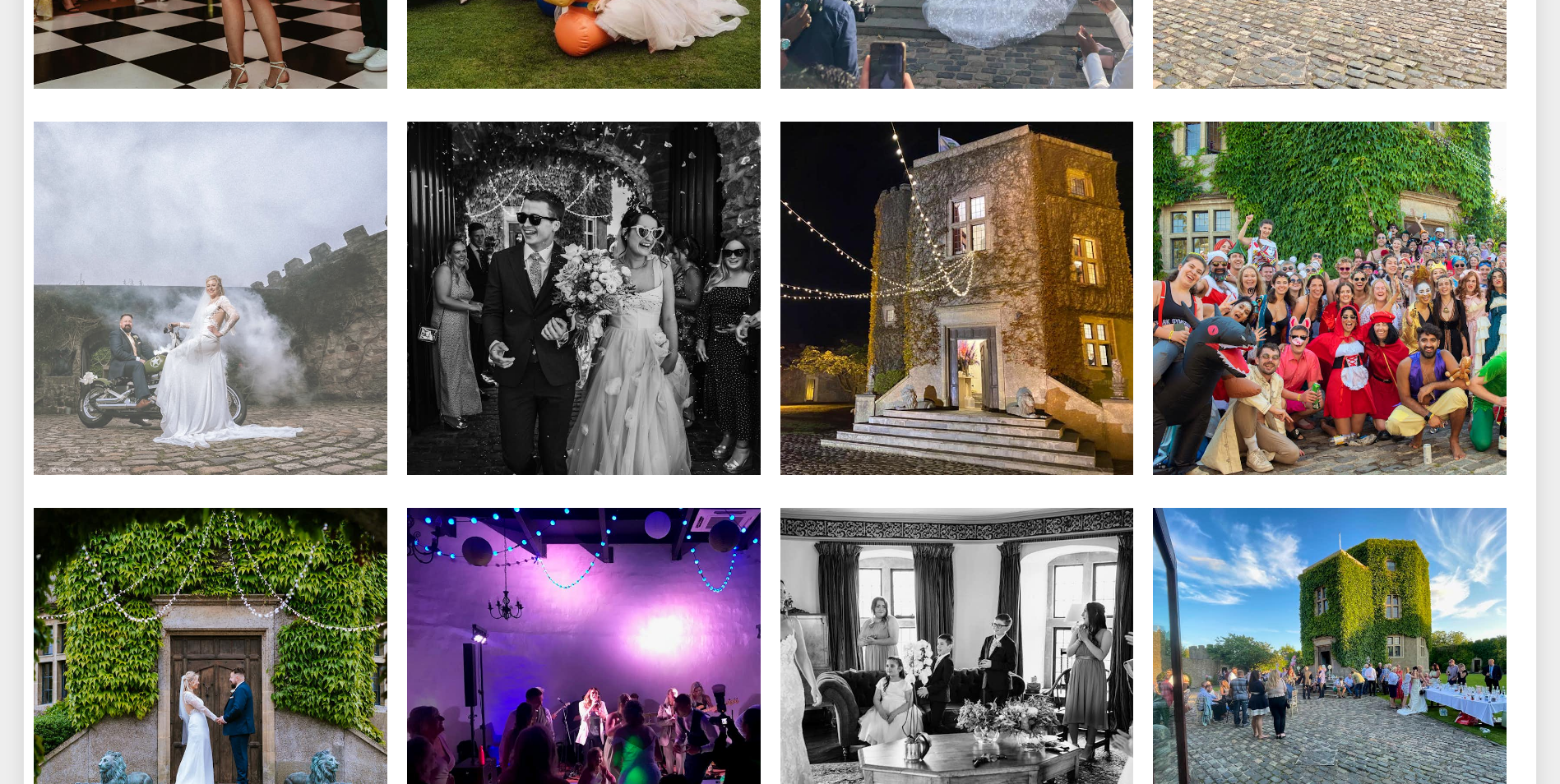
click at [285, 391] on img at bounding box center [210, 298] width 353 height 353
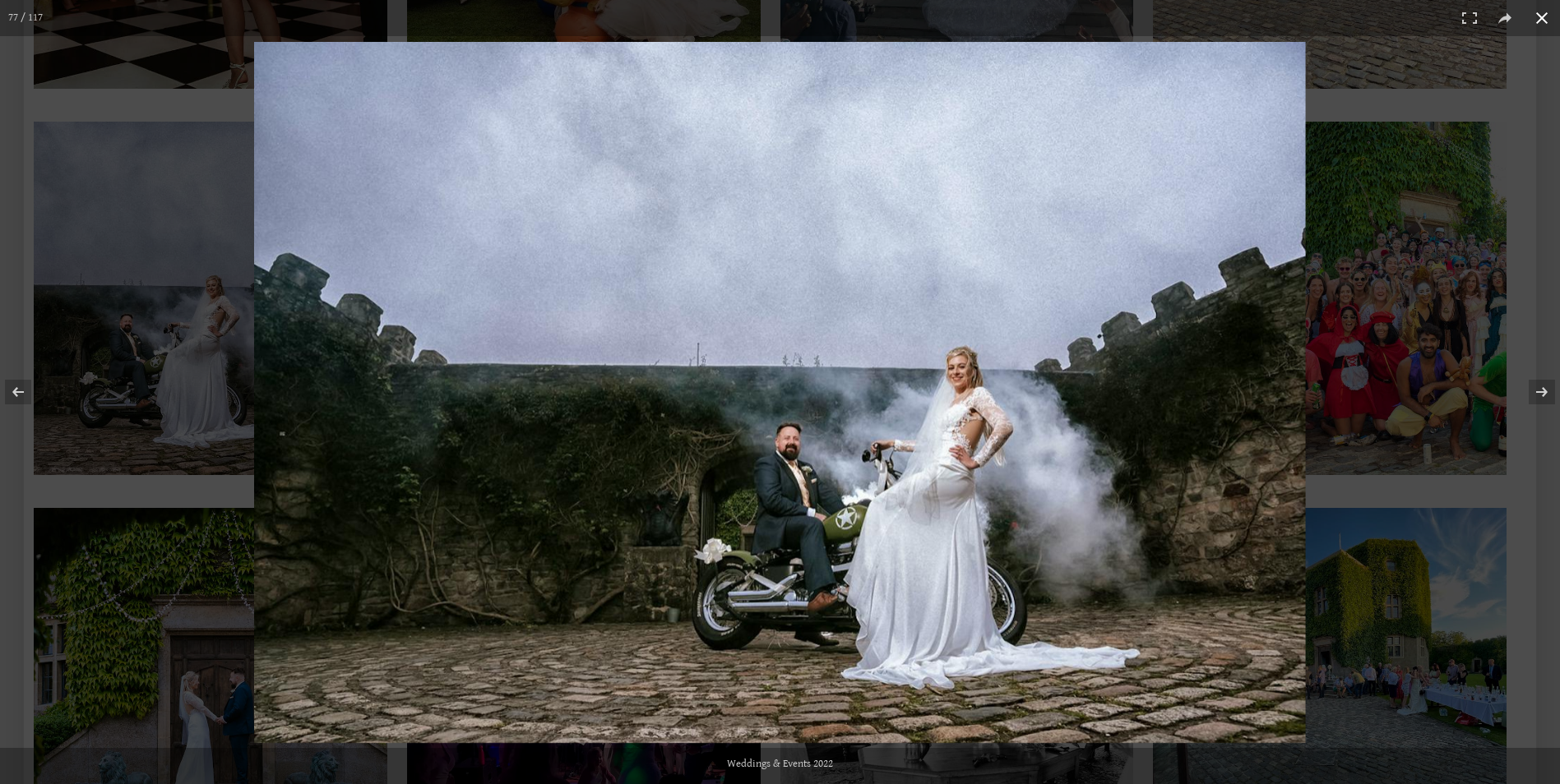
click at [1321, 448] on div at bounding box center [1023, 428] width 1537 height 773
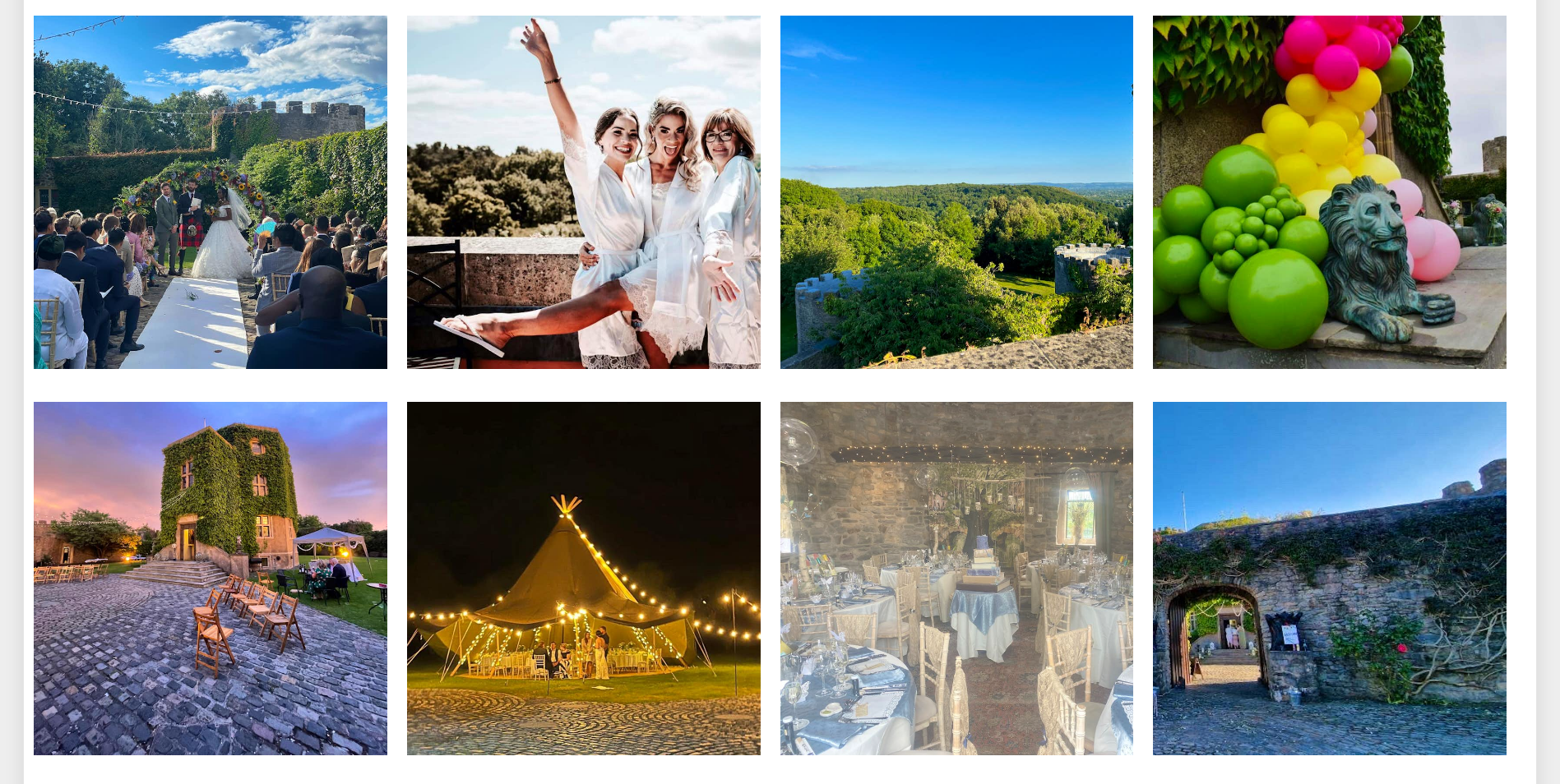
scroll to position [9209, 0]
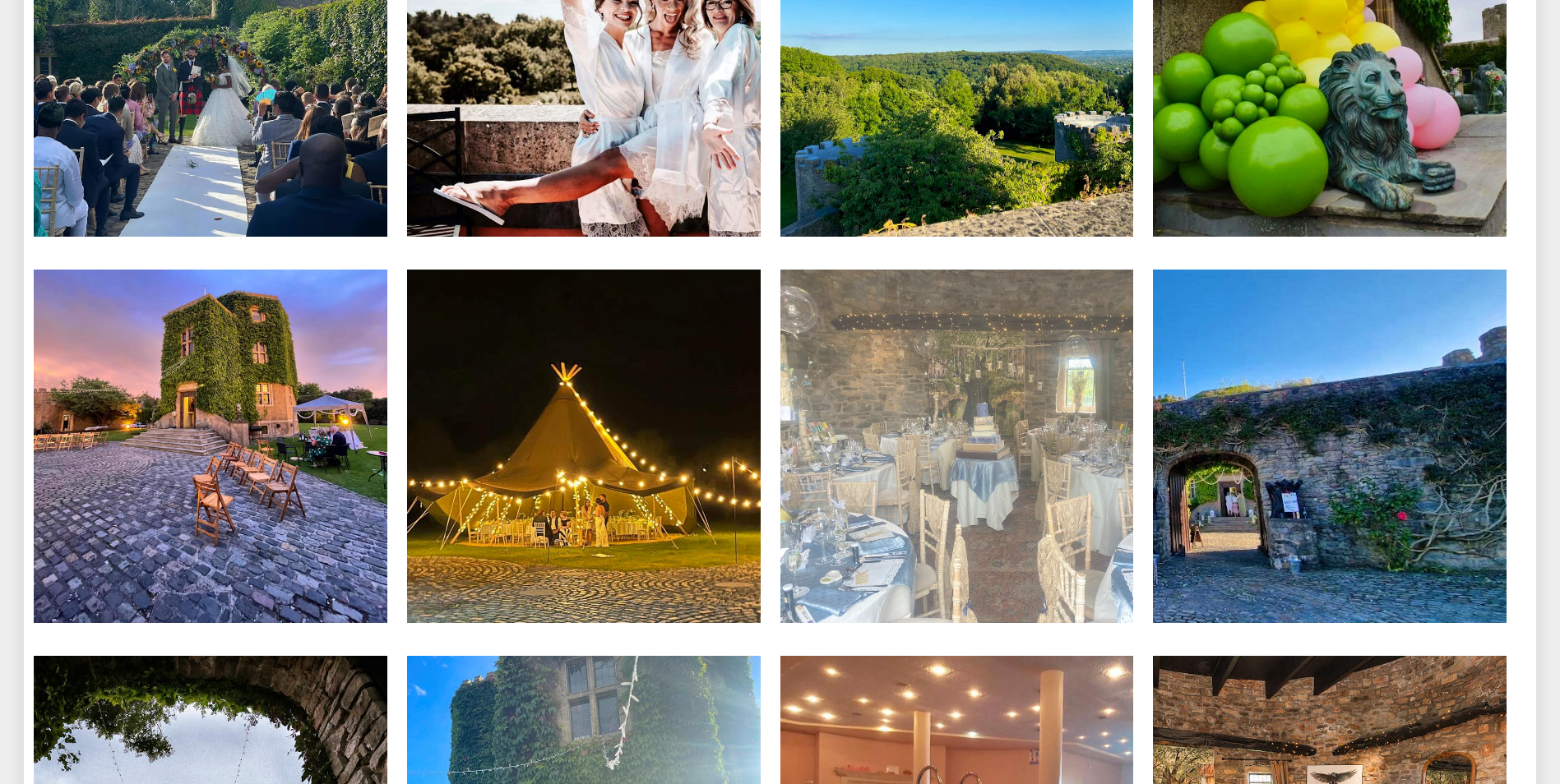
click at [1020, 402] on img at bounding box center [957, 446] width 353 height 353
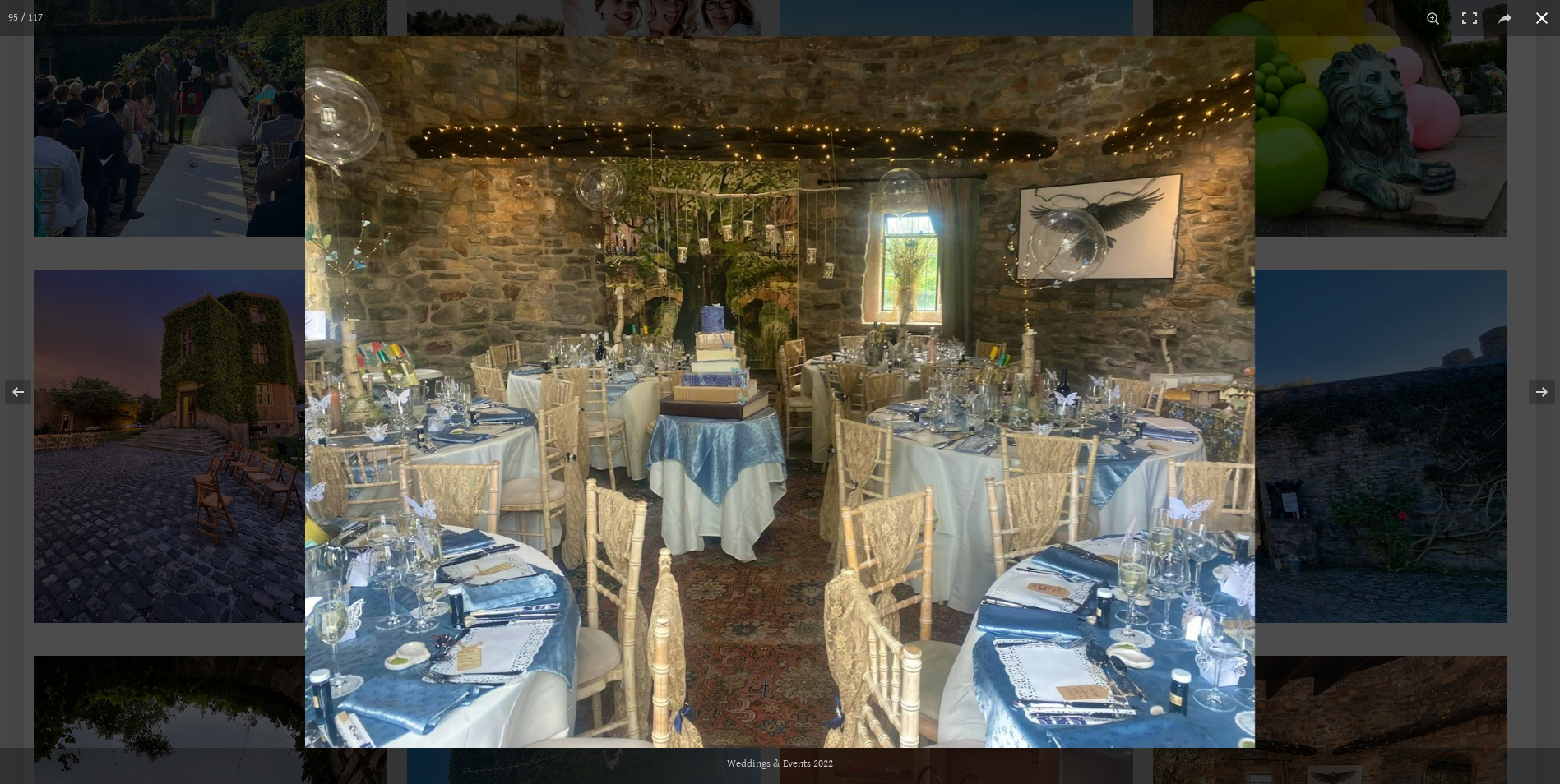
click at [1422, 435] on div at bounding box center [1085, 428] width 1560 height 784
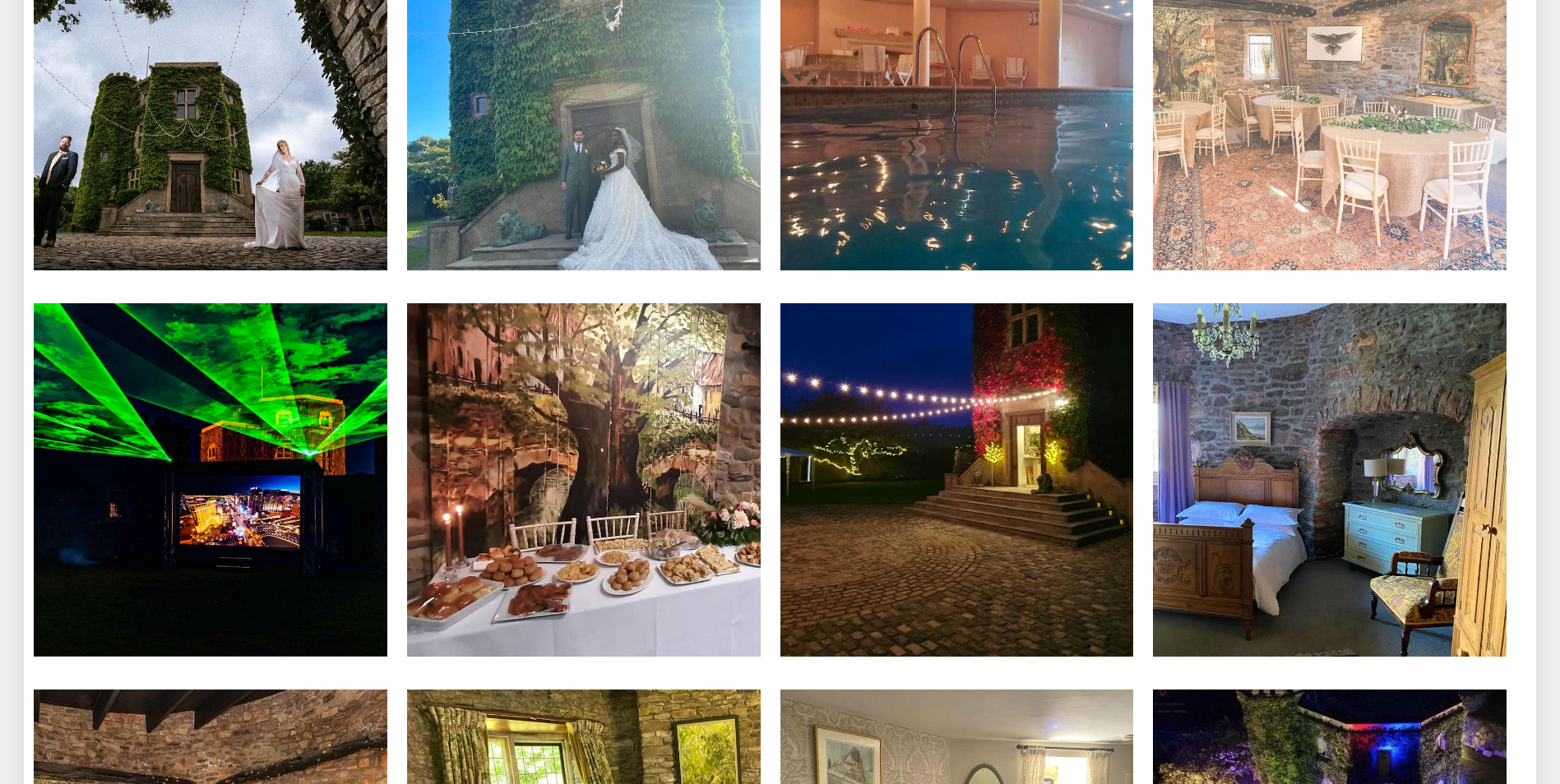
scroll to position [9949, 0]
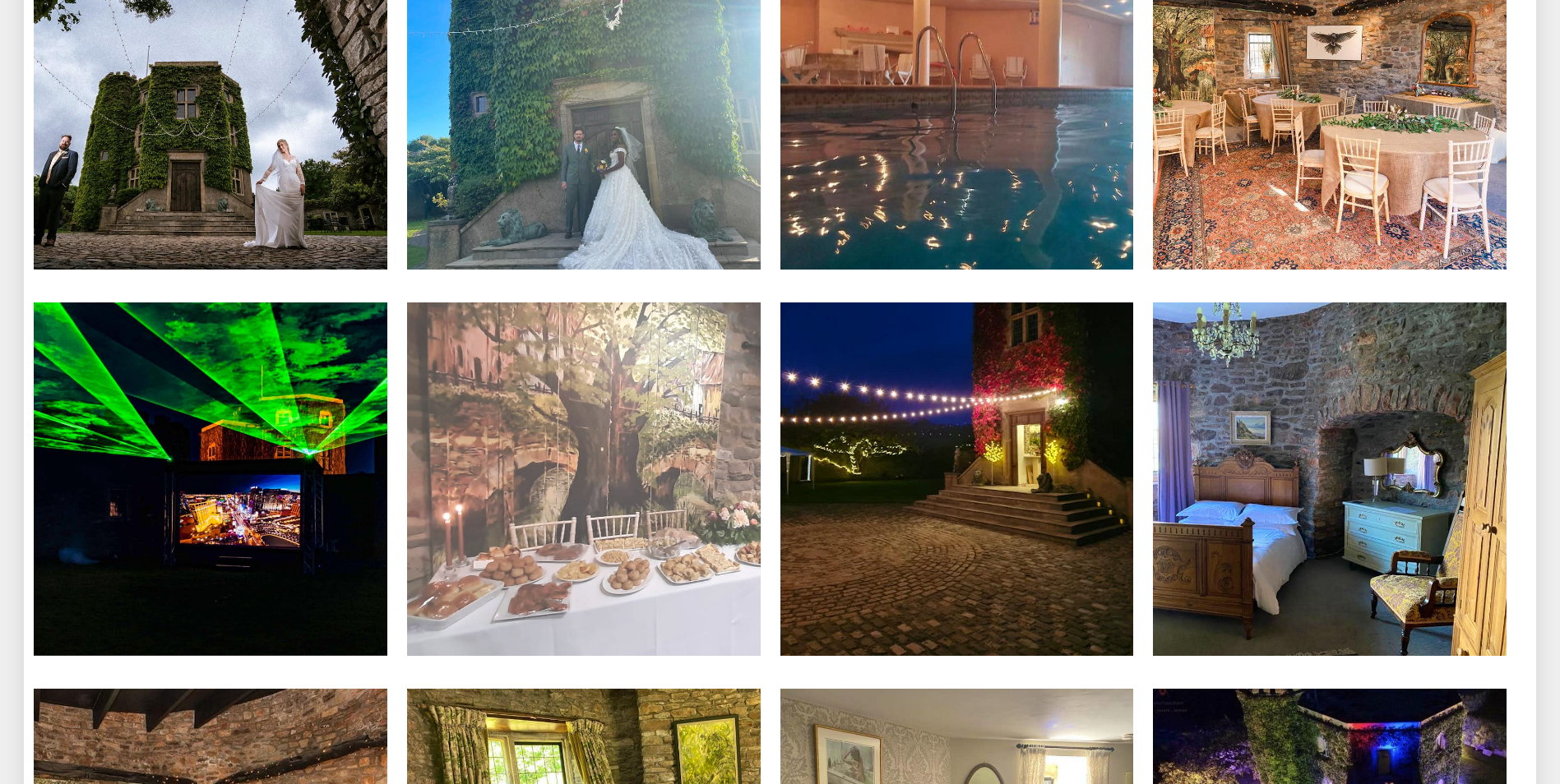
click at [631, 543] on img at bounding box center [584, 478] width 353 height 353
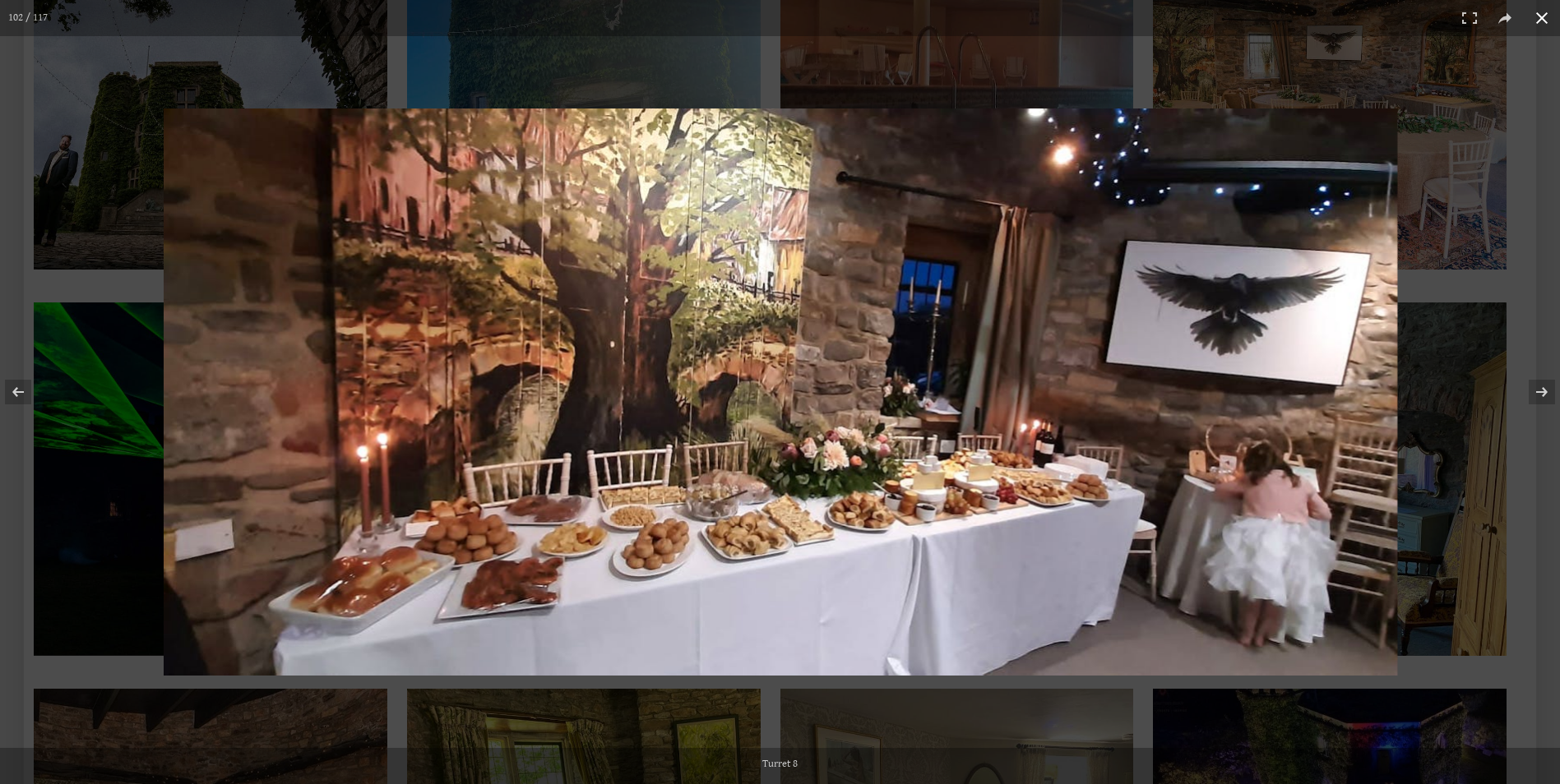
click at [1465, 477] on div at bounding box center [780, 392] width 1560 height 784
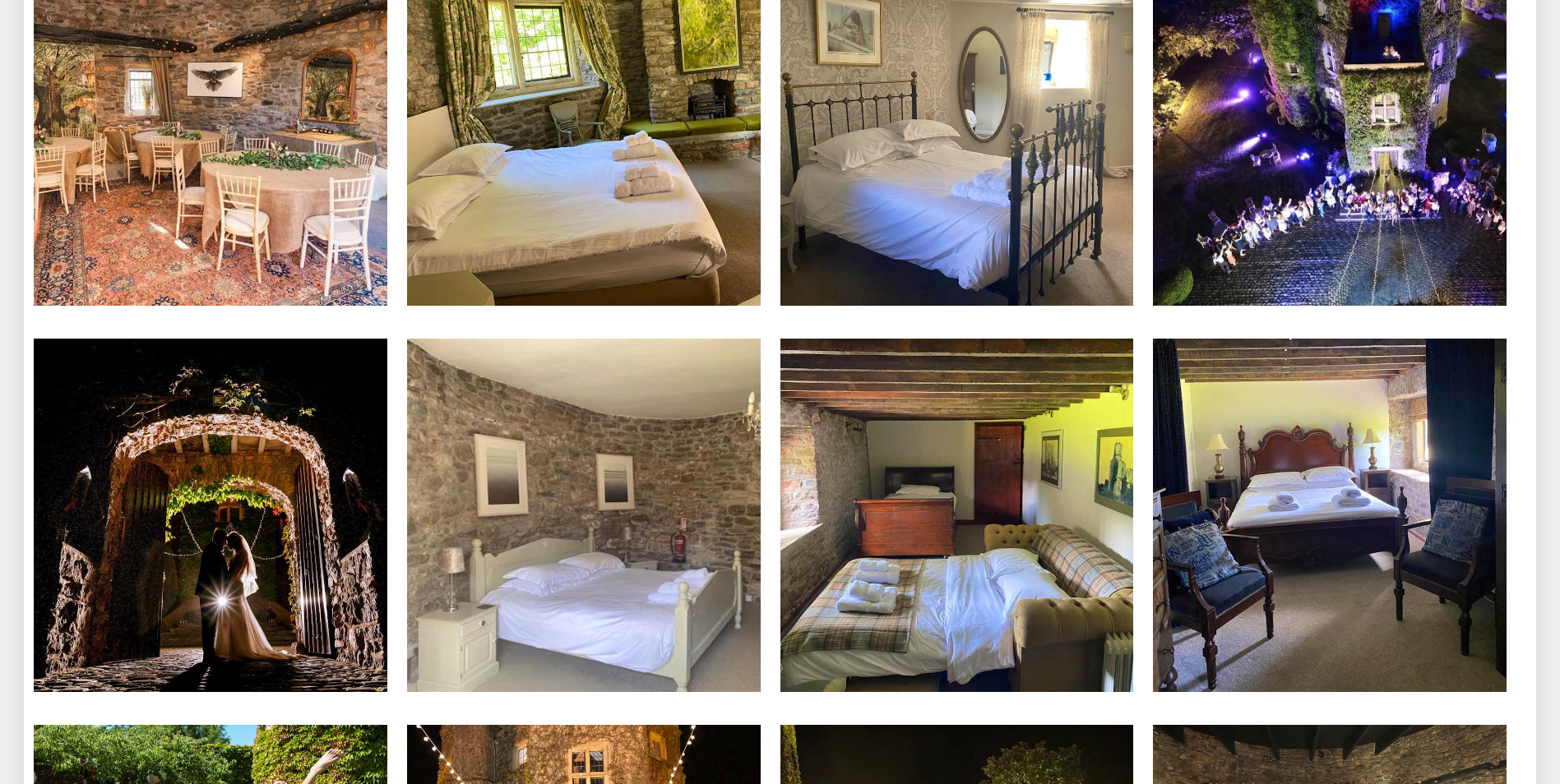
scroll to position [10689, 0]
